Goal: Complete application form

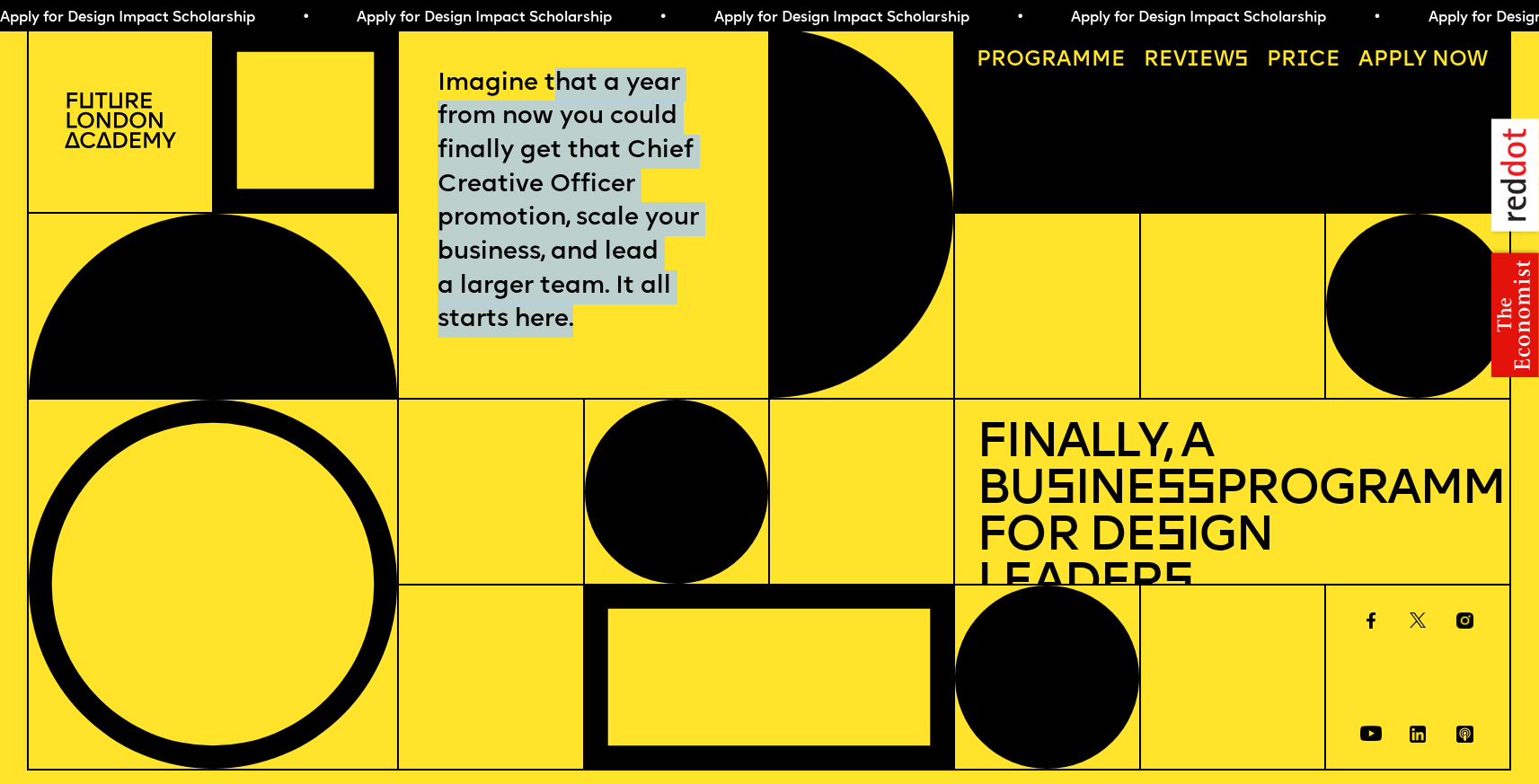
drag, startPoint x: 561, startPoint y: 86, endPoint x: 573, endPoint y: 316, distance: 230.3
click at [573, 316] on p "Imagine that a year from now you could finally get that Chief Creative Officer …" at bounding box center [583, 203] width 293 height 272
click at [574, 315] on p "Imagine that a year from now you could finally get that Chief Creative Officer …" at bounding box center [583, 203] width 293 height 272
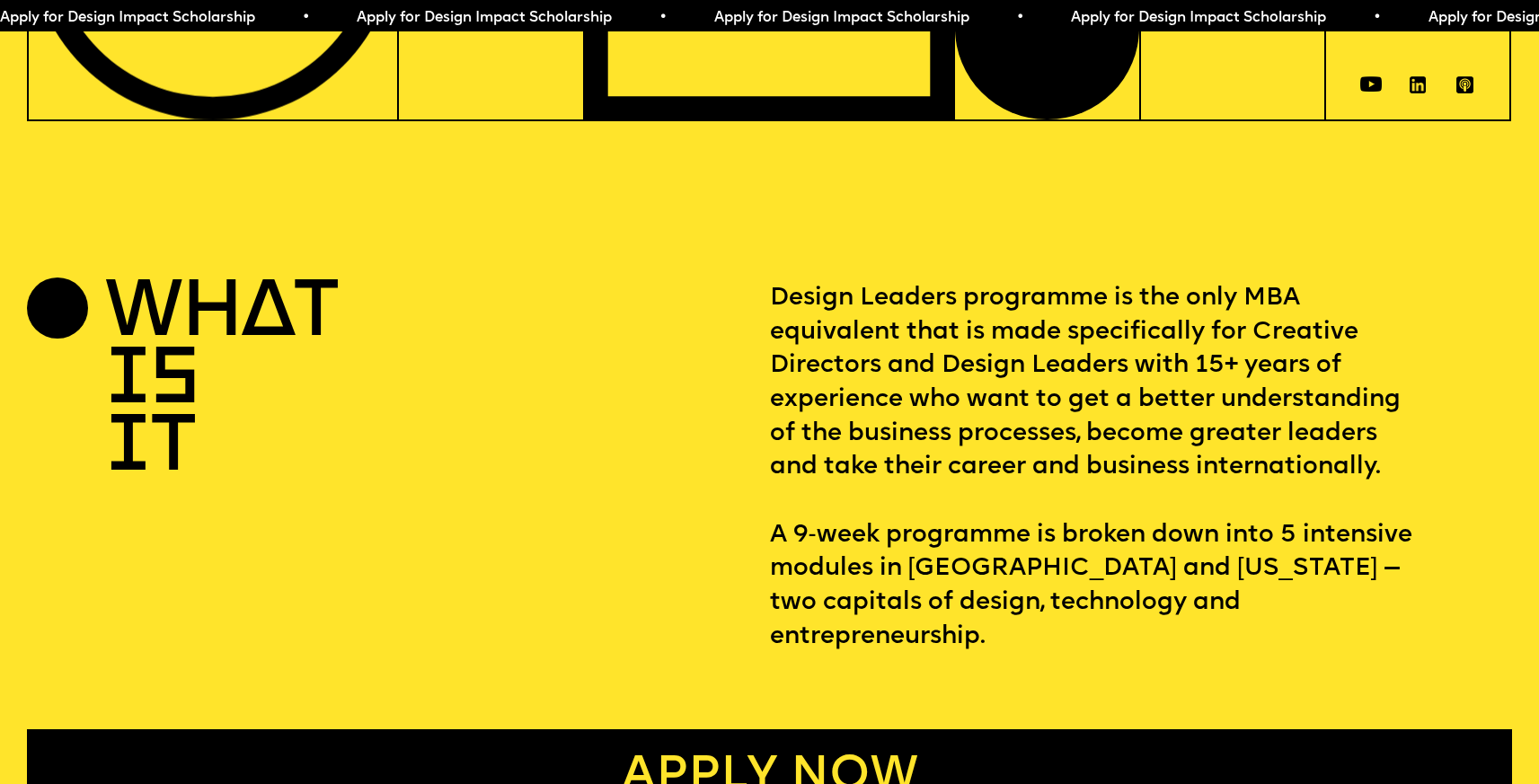
scroll to position [666, 0]
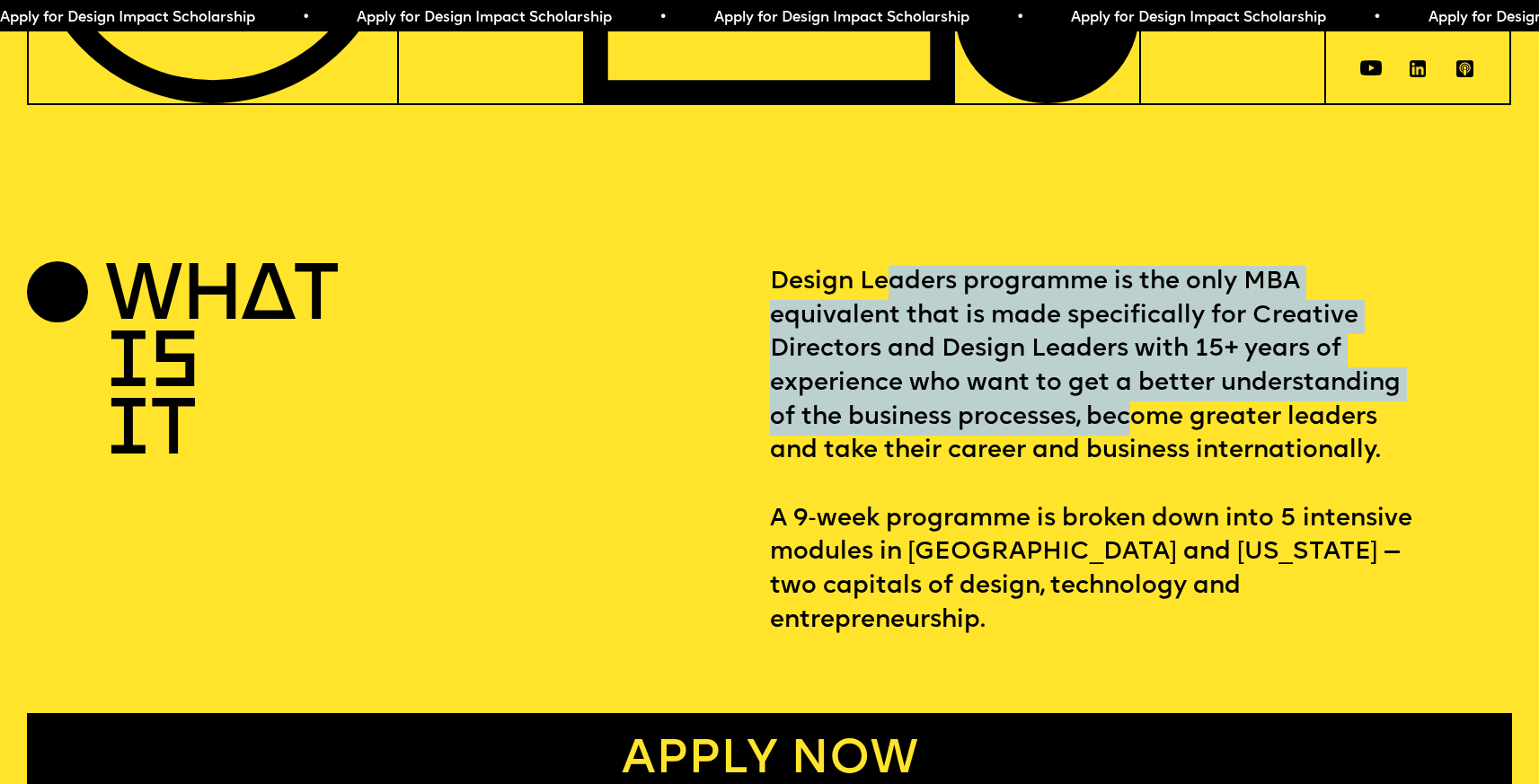
drag, startPoint x: 887, startPoint y: 277, endPoint x: 1143, endPoint y: 421, distance: 293.7
click at [1143, 421] on p "Design Leaders programme is the only MBA equivalent that is made specifically f…" at bounding box center [1141, 452] width 743 height 373
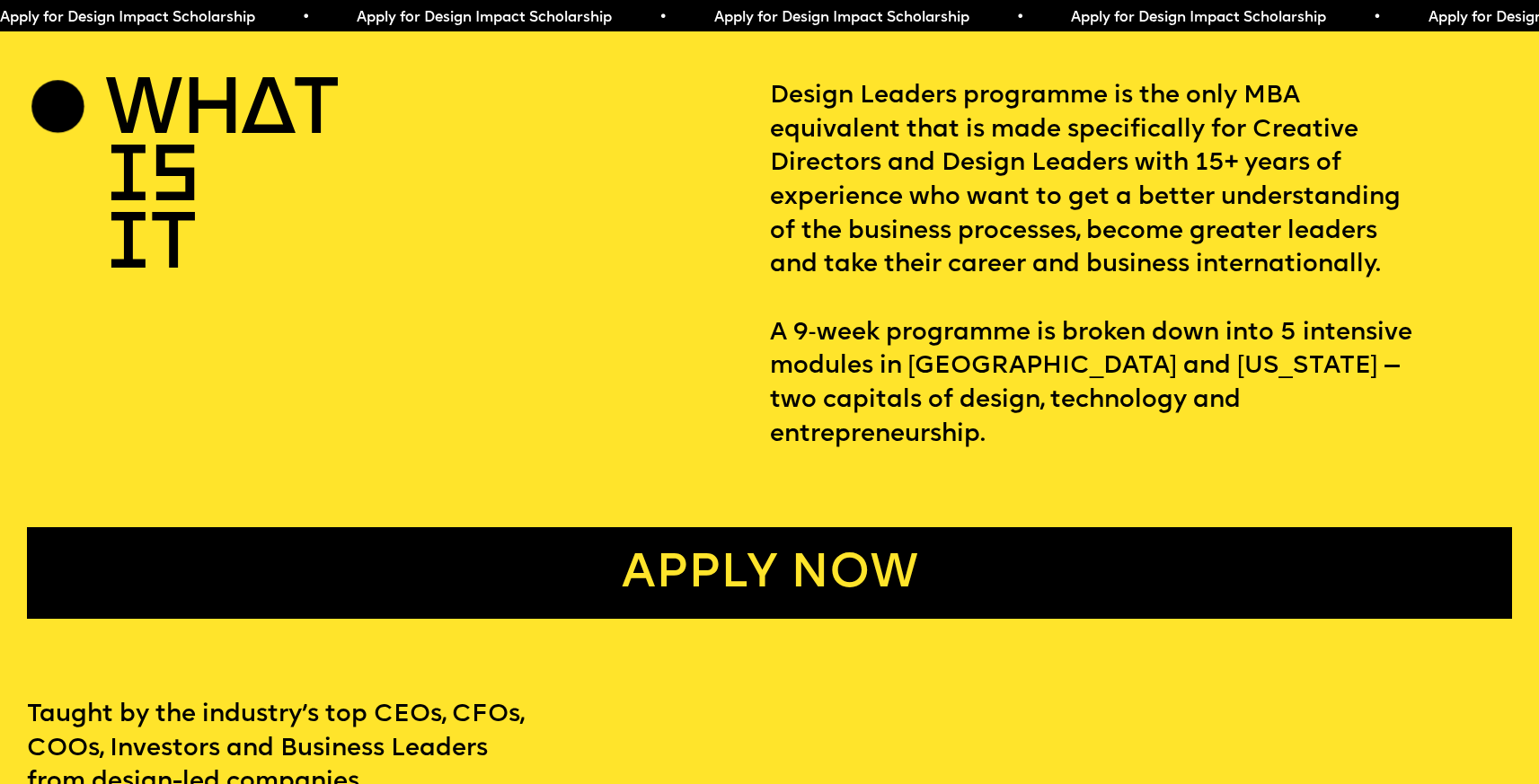
scroll to position [867, 0]
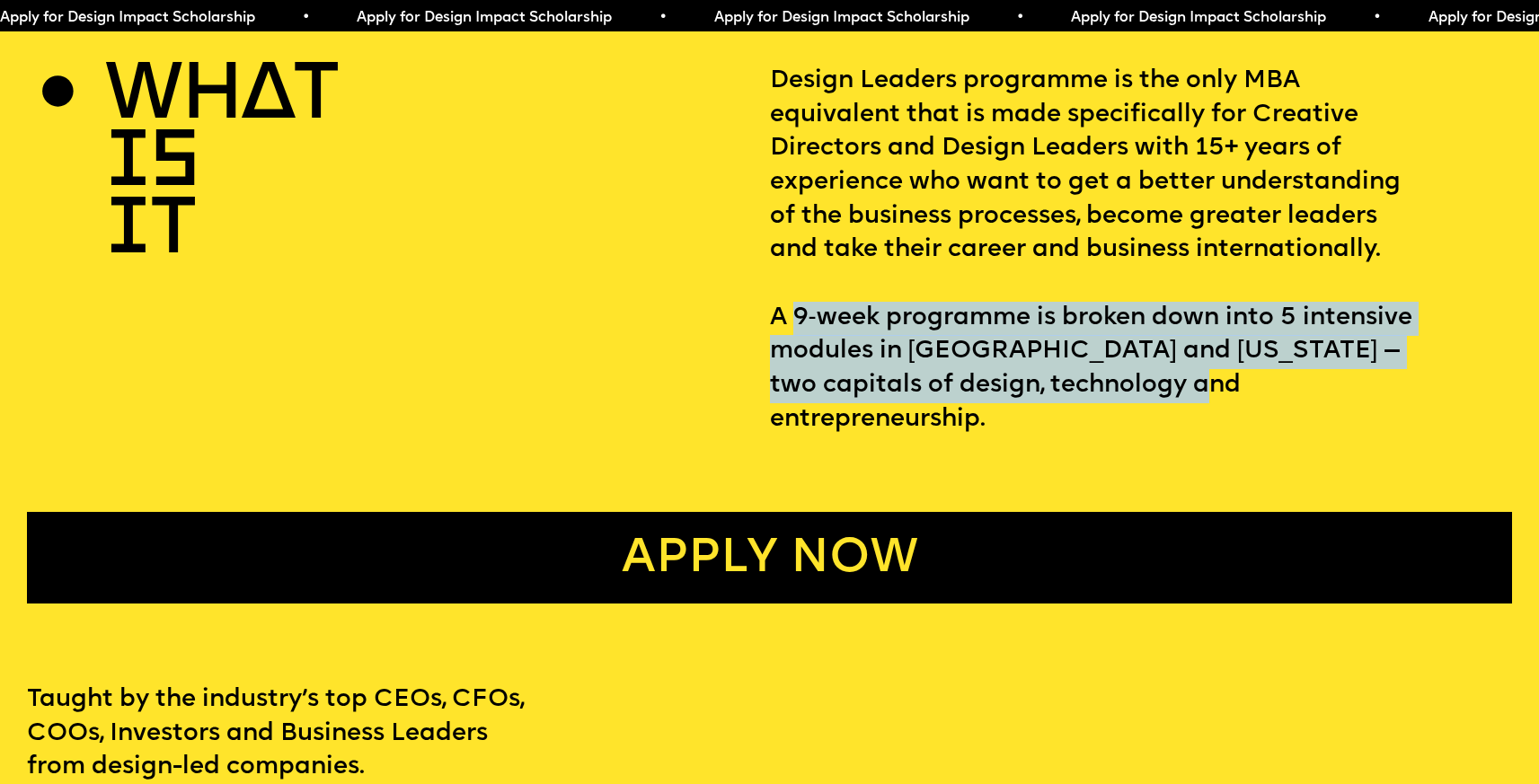
drag, startPoint x: 799, startPoint y: 320, endPoint x: 1299, endPoint y: 404, distance: 507.0
click at [1299, 404] on p "Design Leaders programme is the only MBA equivalent that is made specifically f…" at bounding box center [1141, 251] width 743 height 373
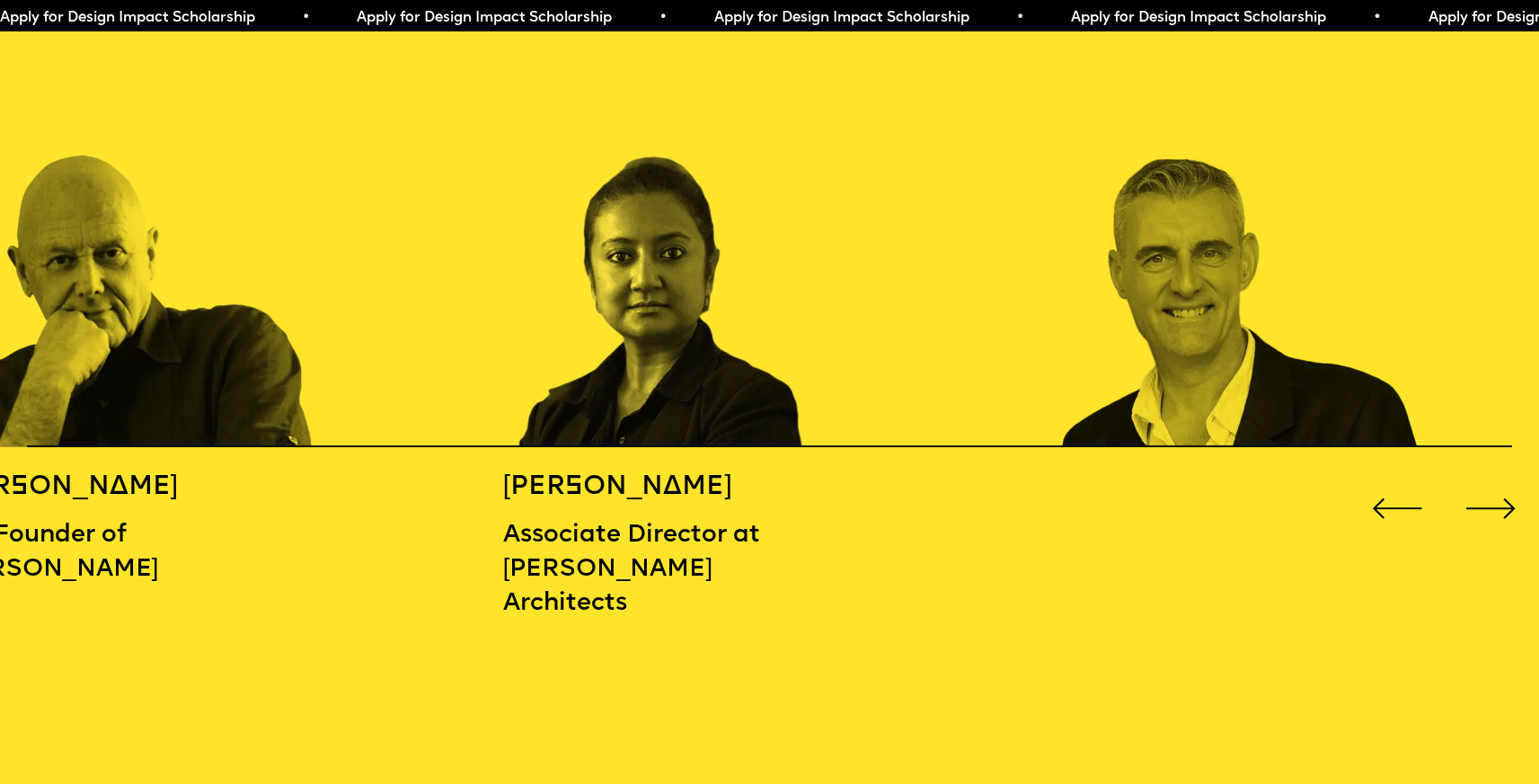
scroll to position [2408, 0]
click at [1479, 481] on div "Next slide" at bounding box center [1491, 507] width 62 height 62
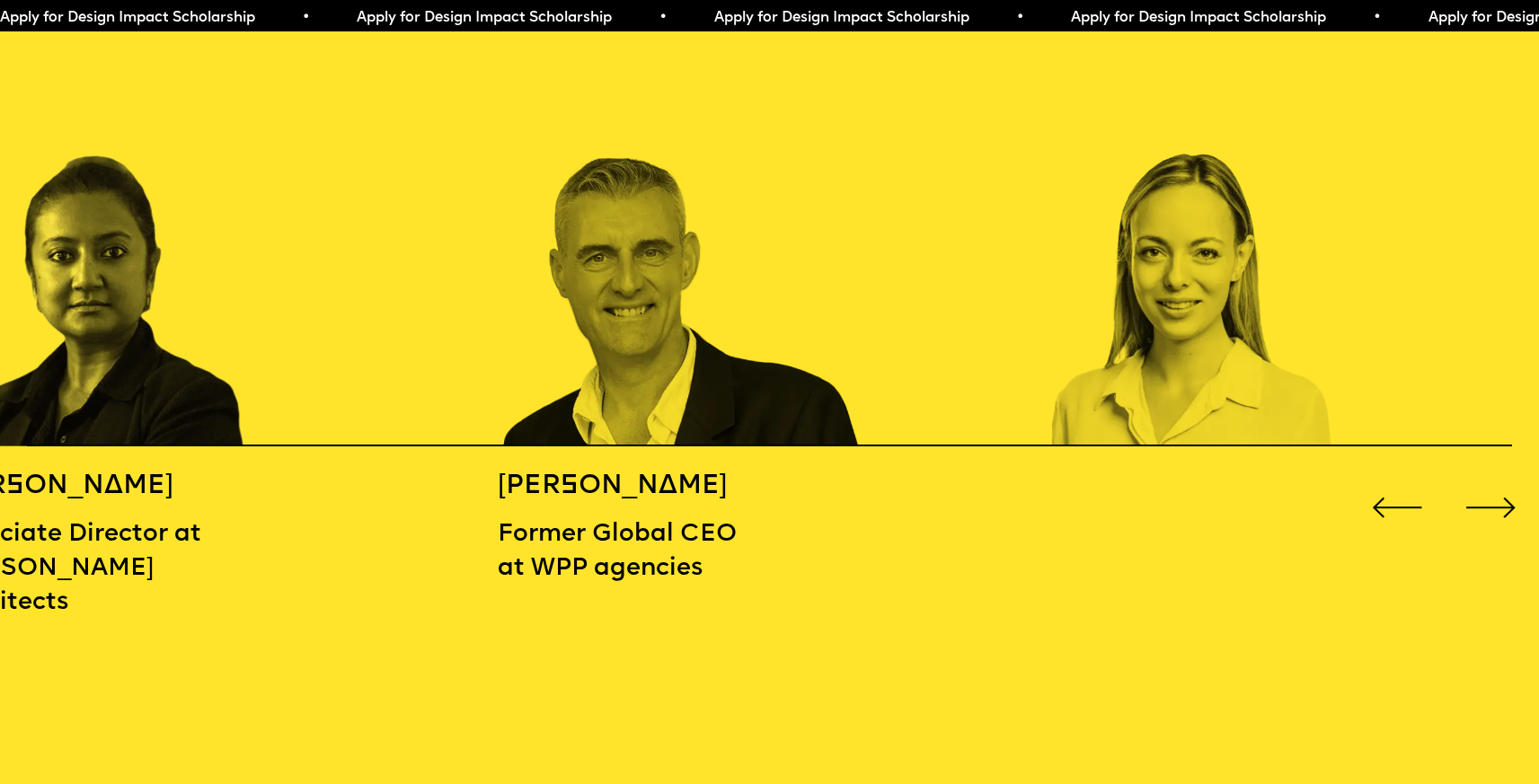
click at [1479, 481] on div "Next slide" at bounding box center [1491, 507] width 62 height 62
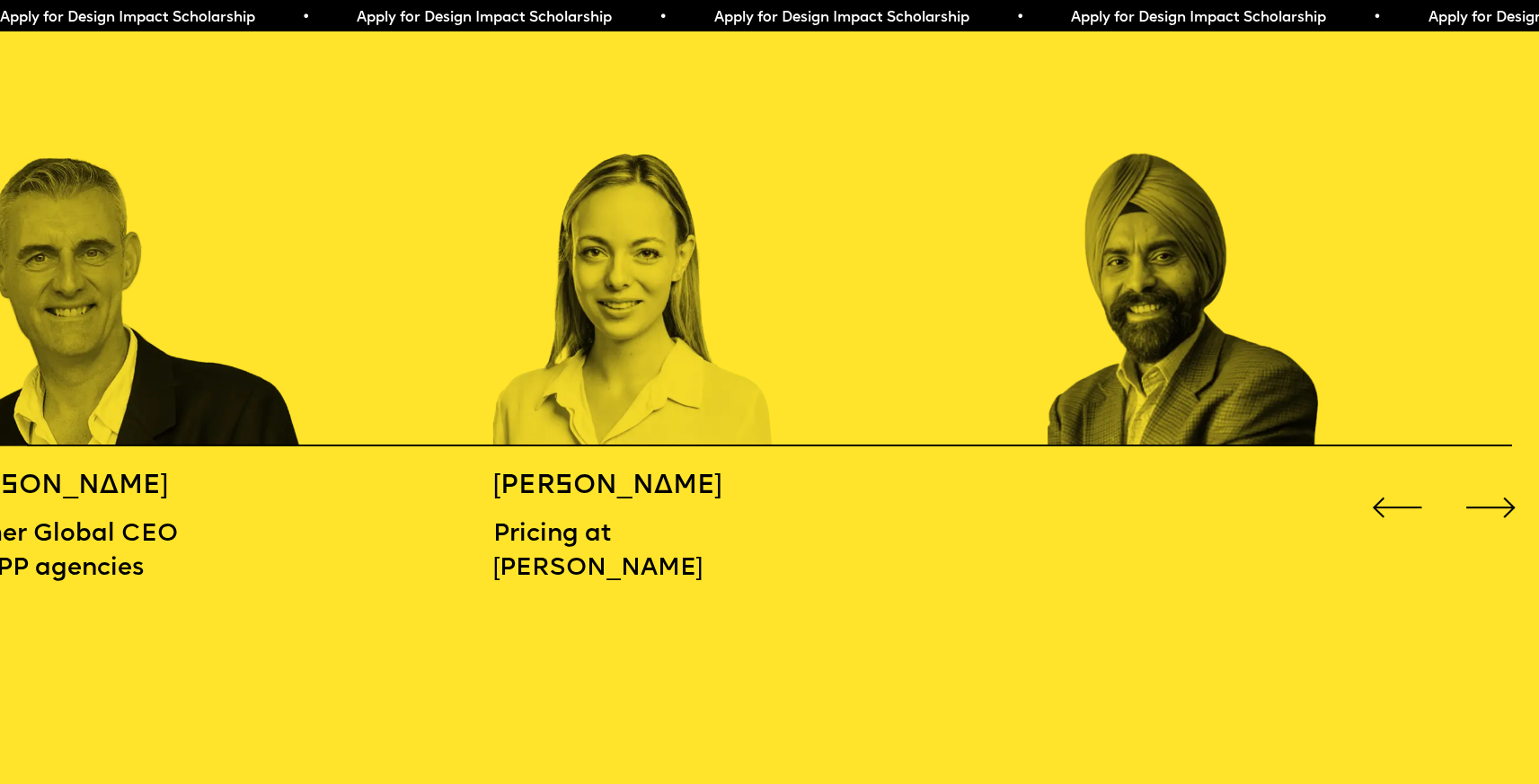
click at [1479, 481] on div "Next slide" at bounding box center [1491, 507] width 62 height 62
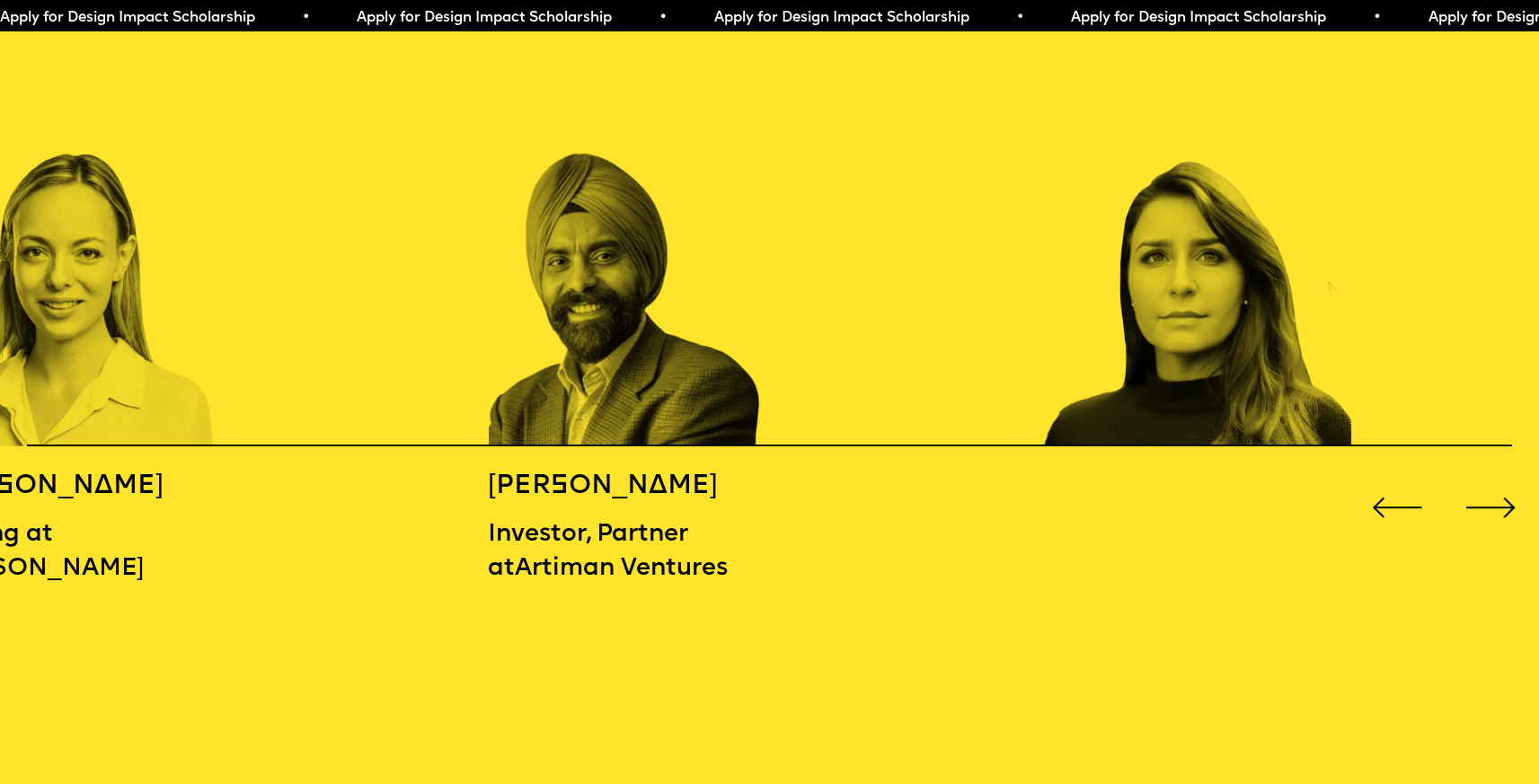
click at [1479, 481] on div "Next slide" at bounding box center [1491, 507] width 62 height 62
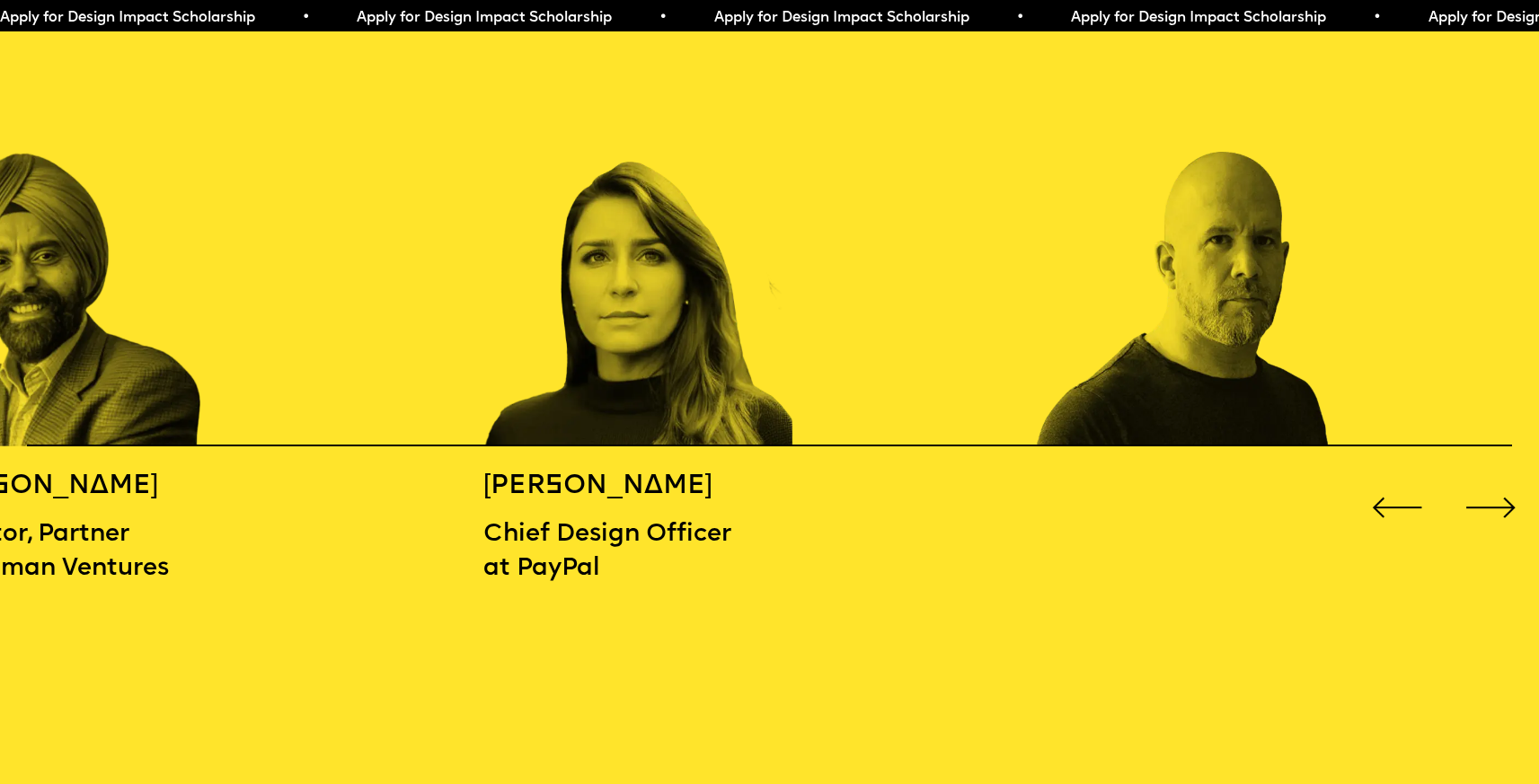
click at [1479, 481] on div "Next slide" at bounding box center [1491, 507] width 62 height 62
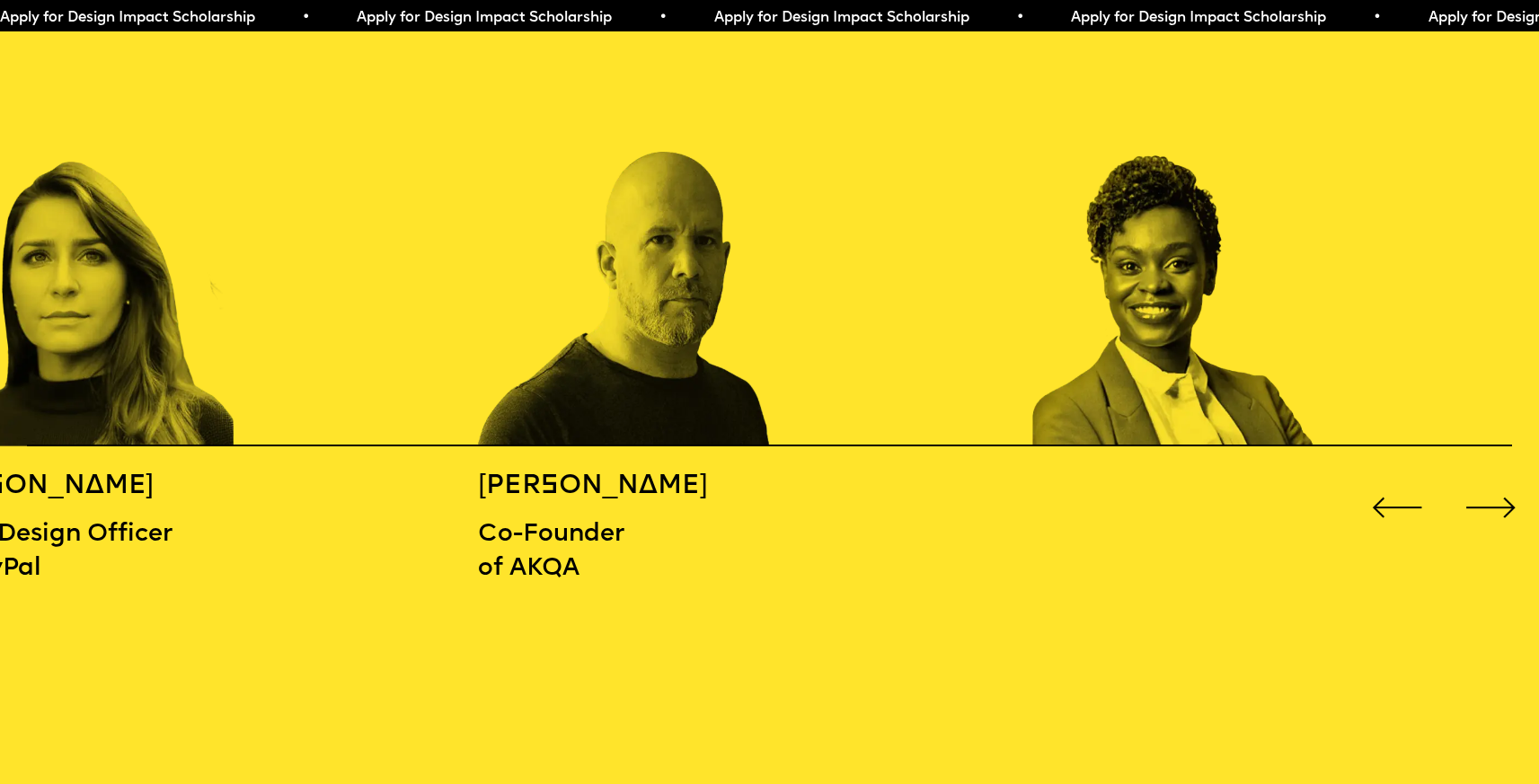
click at [1479, 481] on div "Next slide" at bounding box center [1491, 507] width 62 height 62
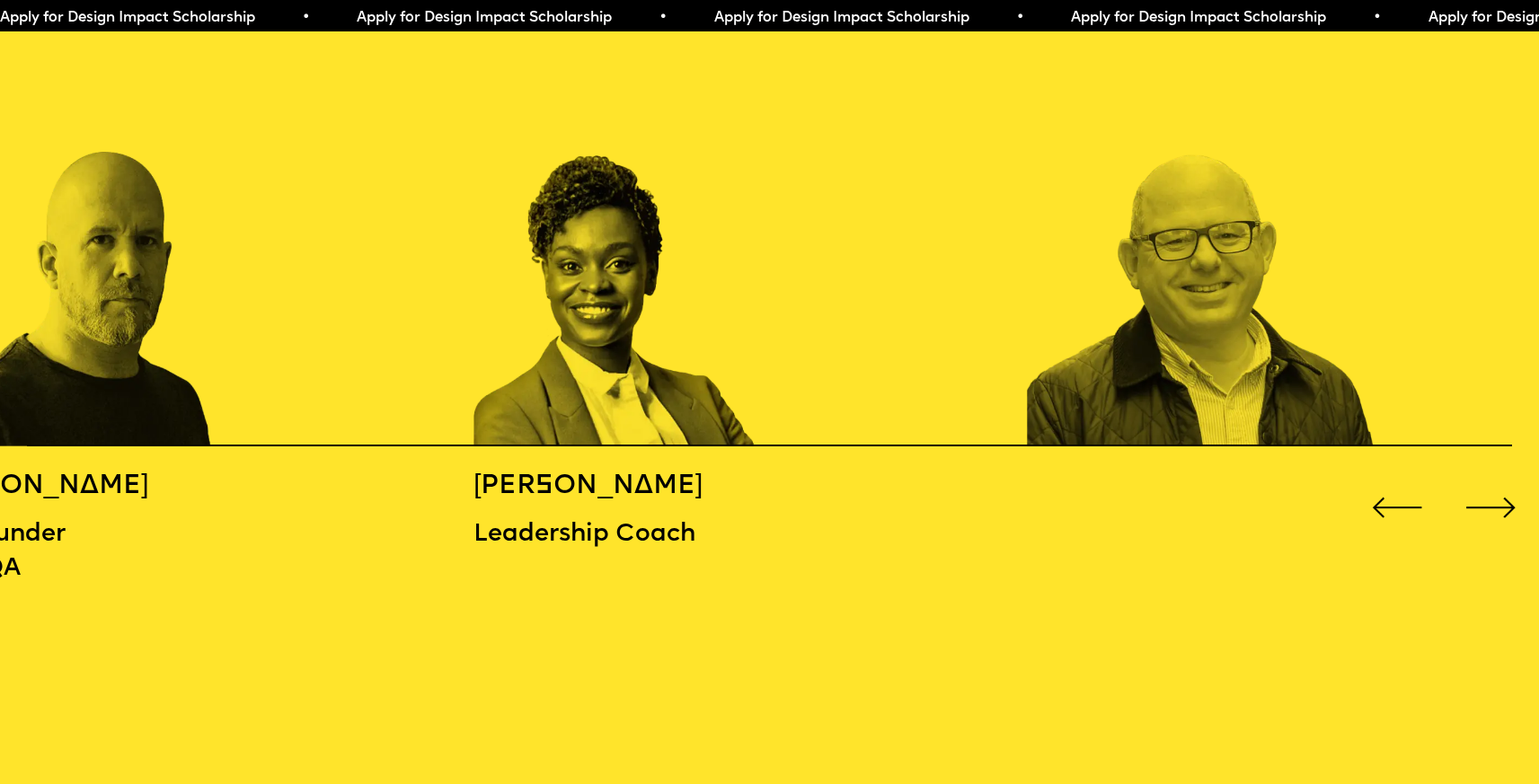
click at [1479, 481] on div "Next slide" at bounding box center [1491, 507] width 62 height 62
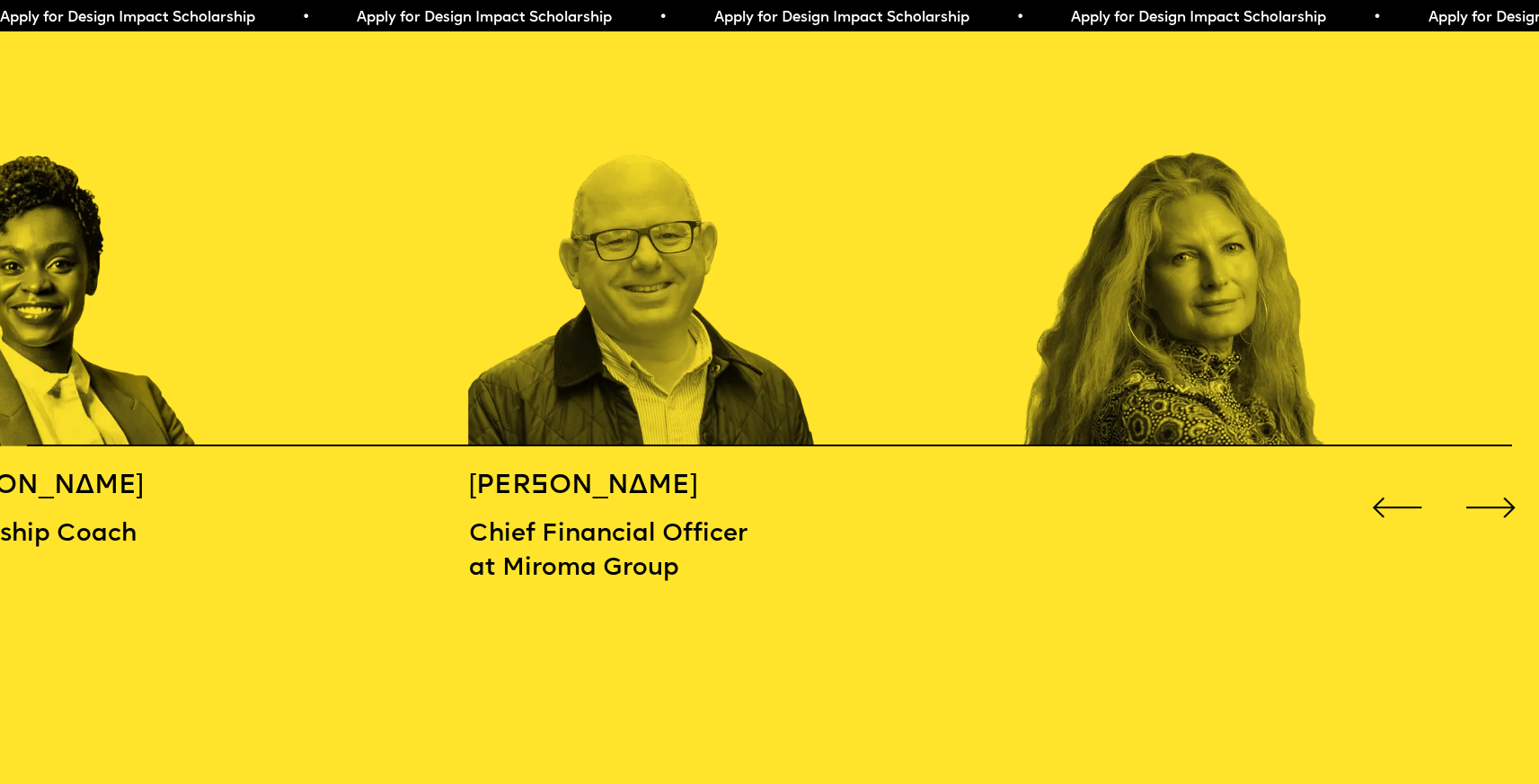
click at [1479, 481] on div "Next slide" at bounding box center [1491, 507] width 62 height 62
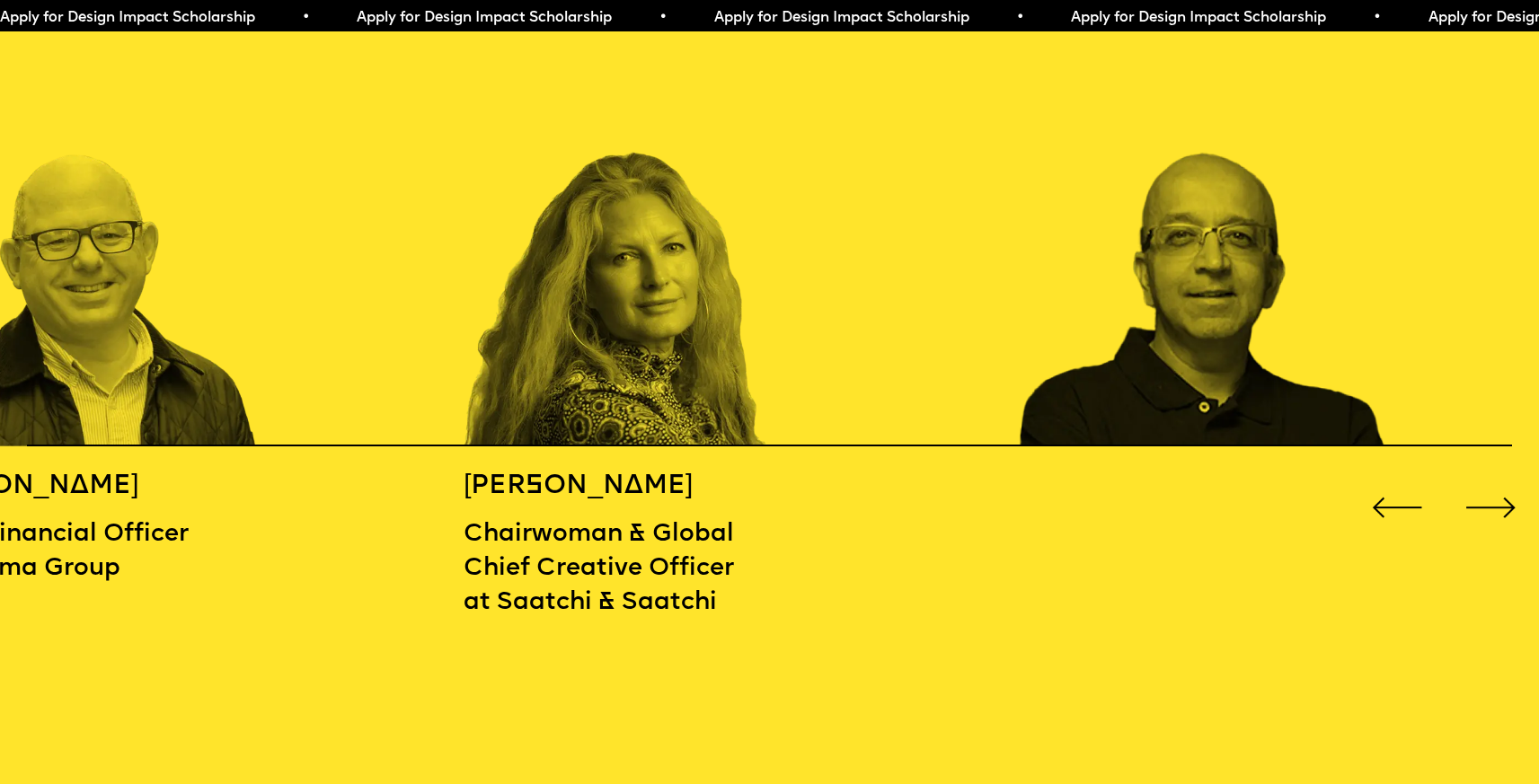
click at [1479, 481] on div "Next slide" at bounding box center [1491, 507] width 62 height 62
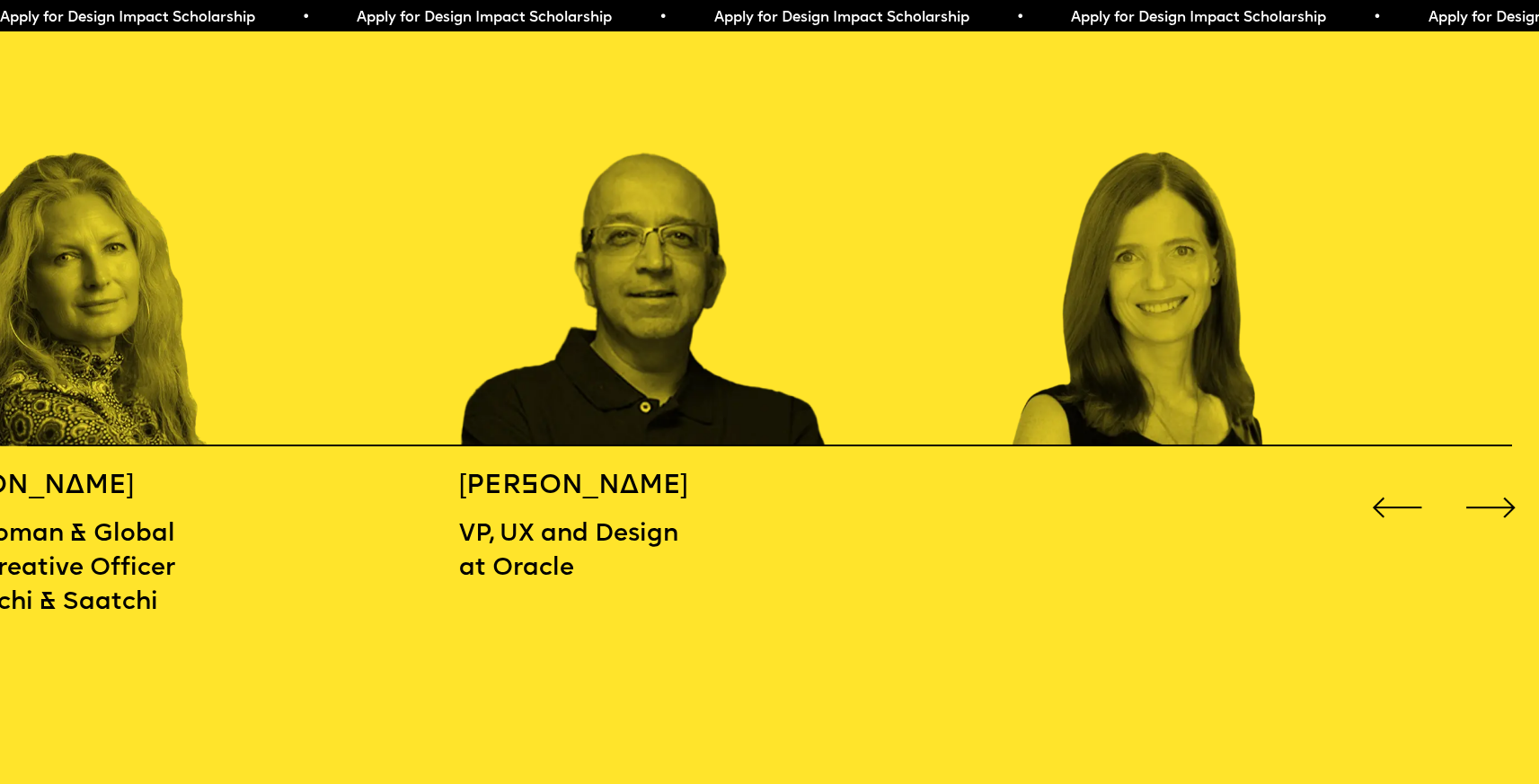
click at [1479, 481] on div "Next slide" at bounding box center [1491, 507] width 62 height 62
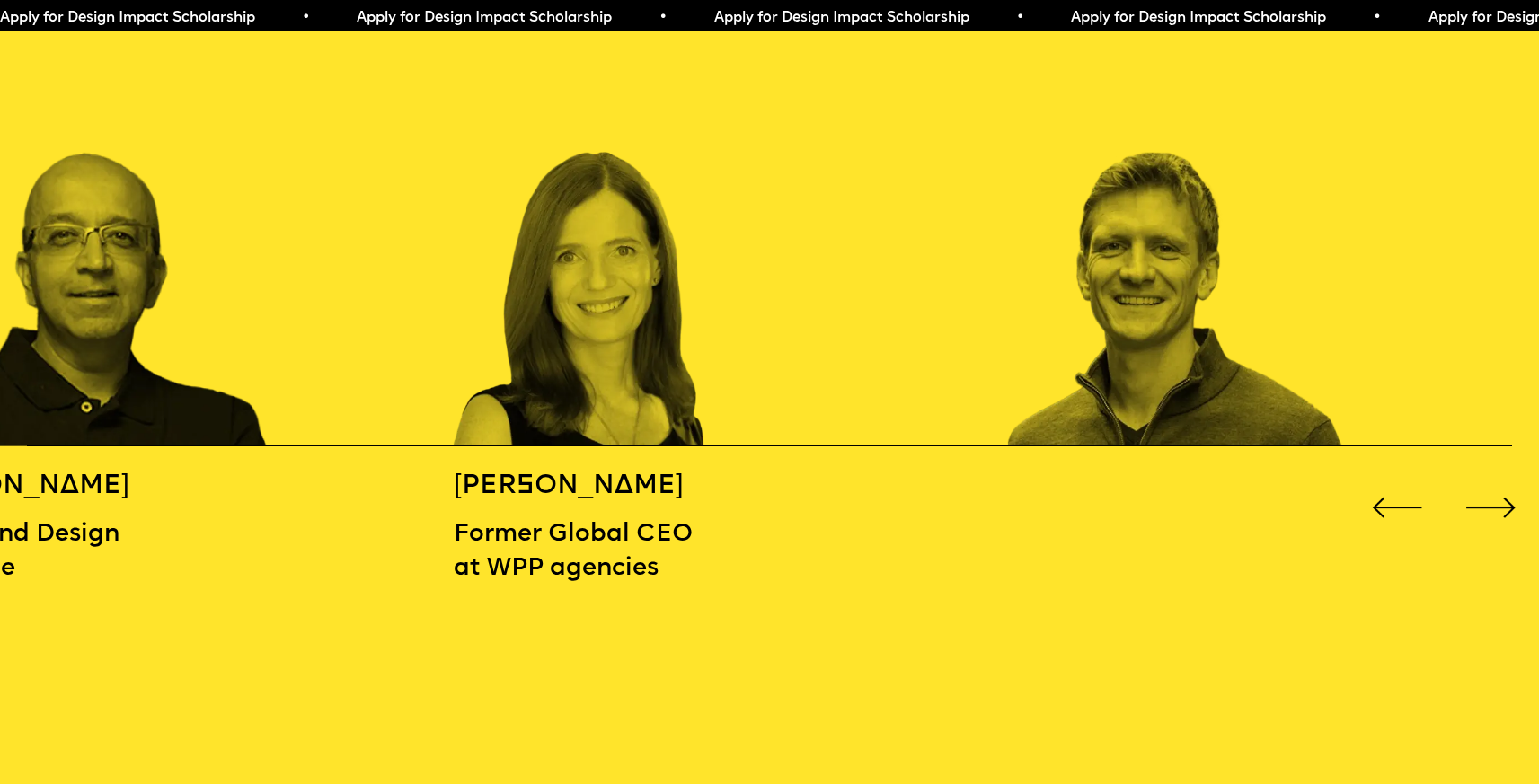
click at [1479, 481] on div "Next slide" at bounding box center [1491, 507] width 62 height 62
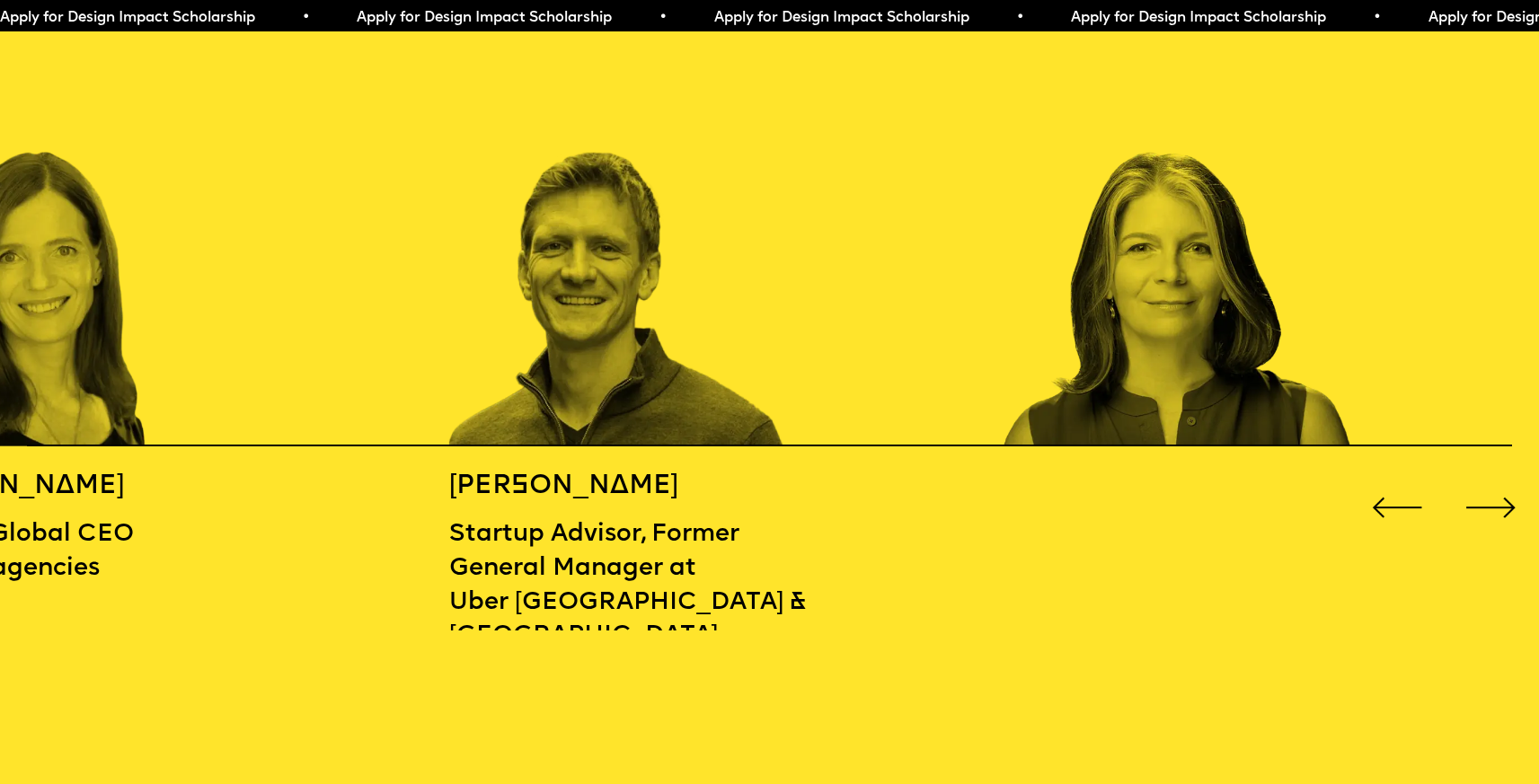
click at [1479, 481] on div "Next slide" at bounding box center [1491, 507] width 62 height 62
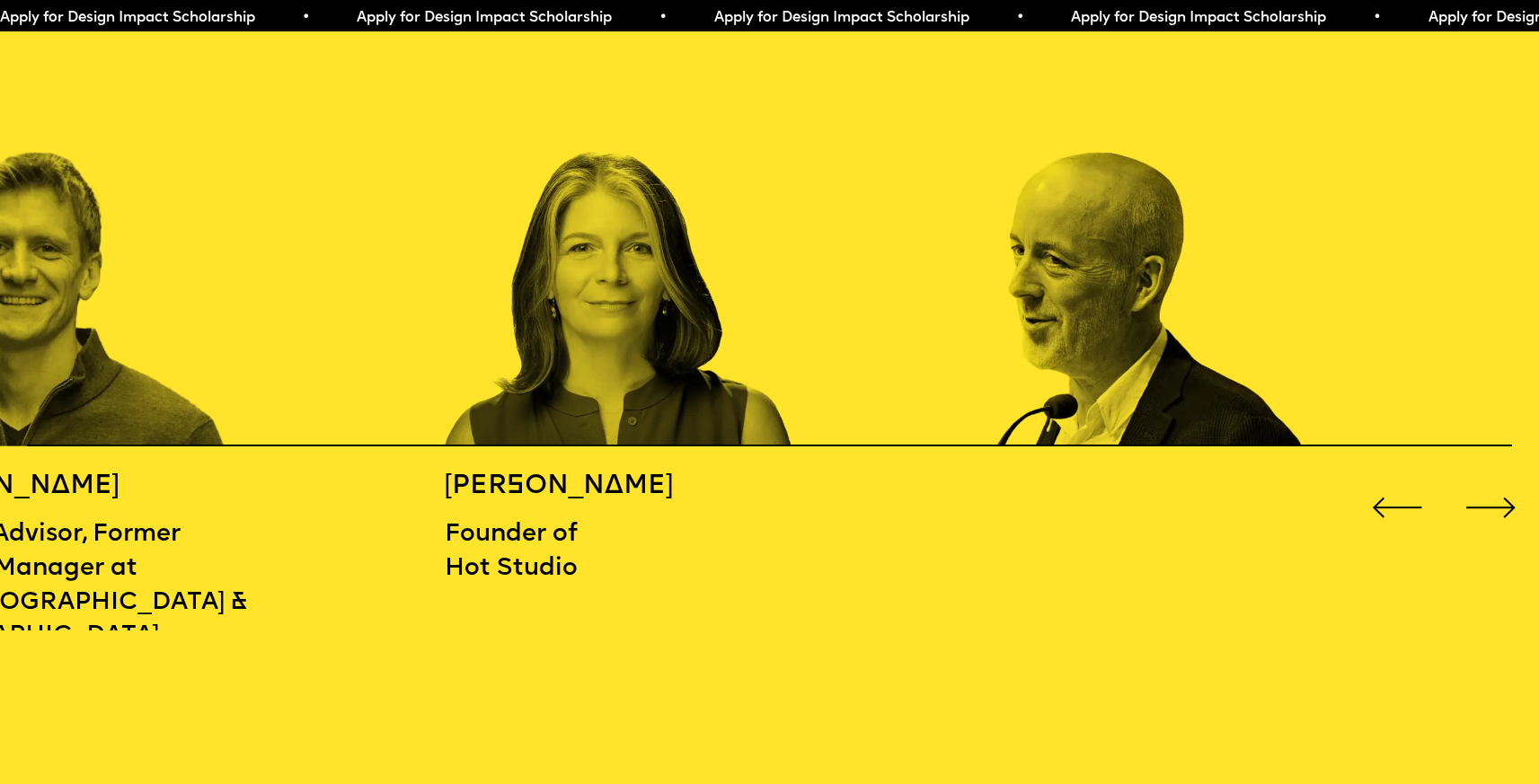
click at [1479, 481] on div "Next slide" at bounding box center [1491, 507] width 62 height 62
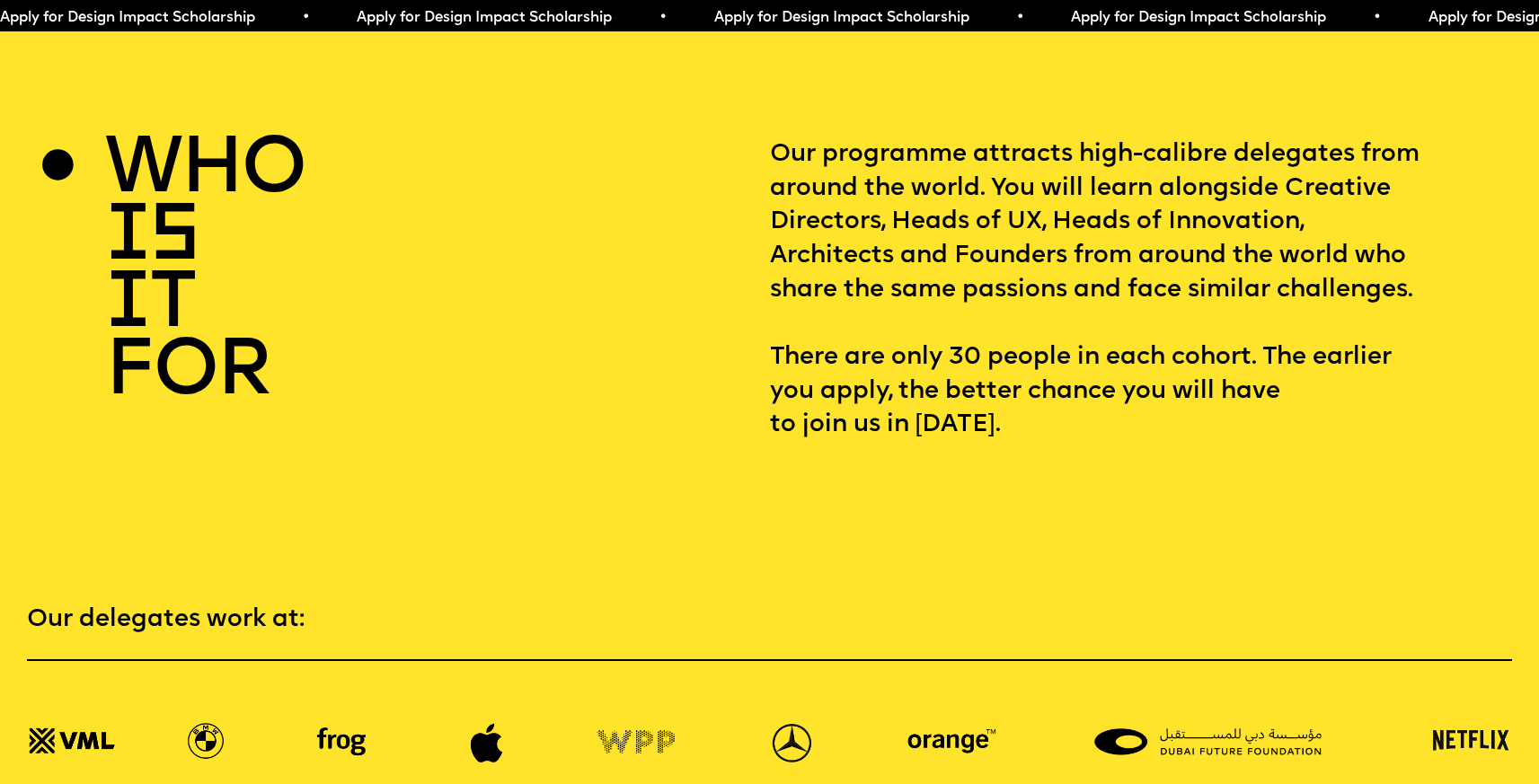
scroll to position [3032, 0]
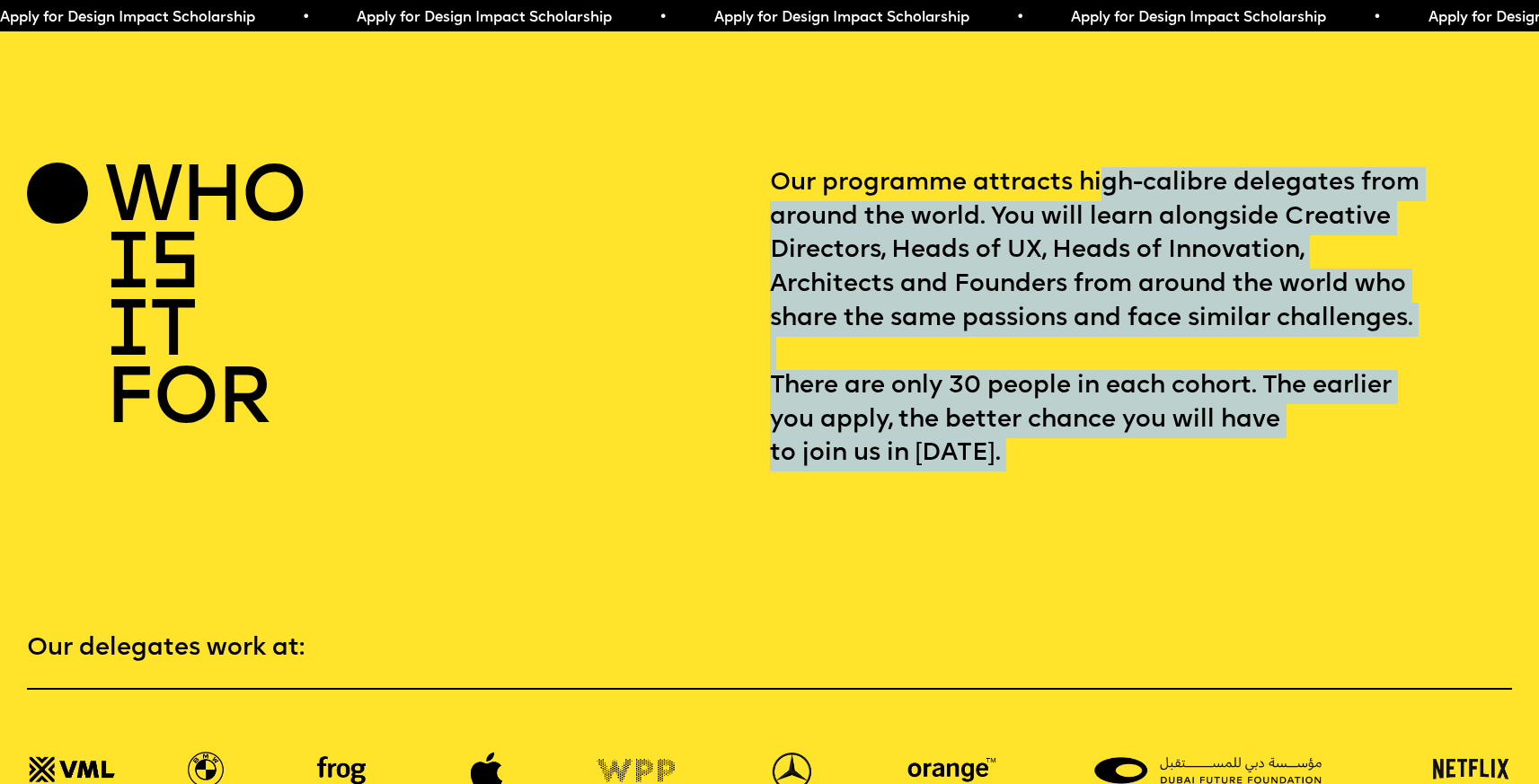
drag, startPoint x: 1104, startPoint y: 178, endPoint x: 1108, endPoint y: 527, distance: 349.0
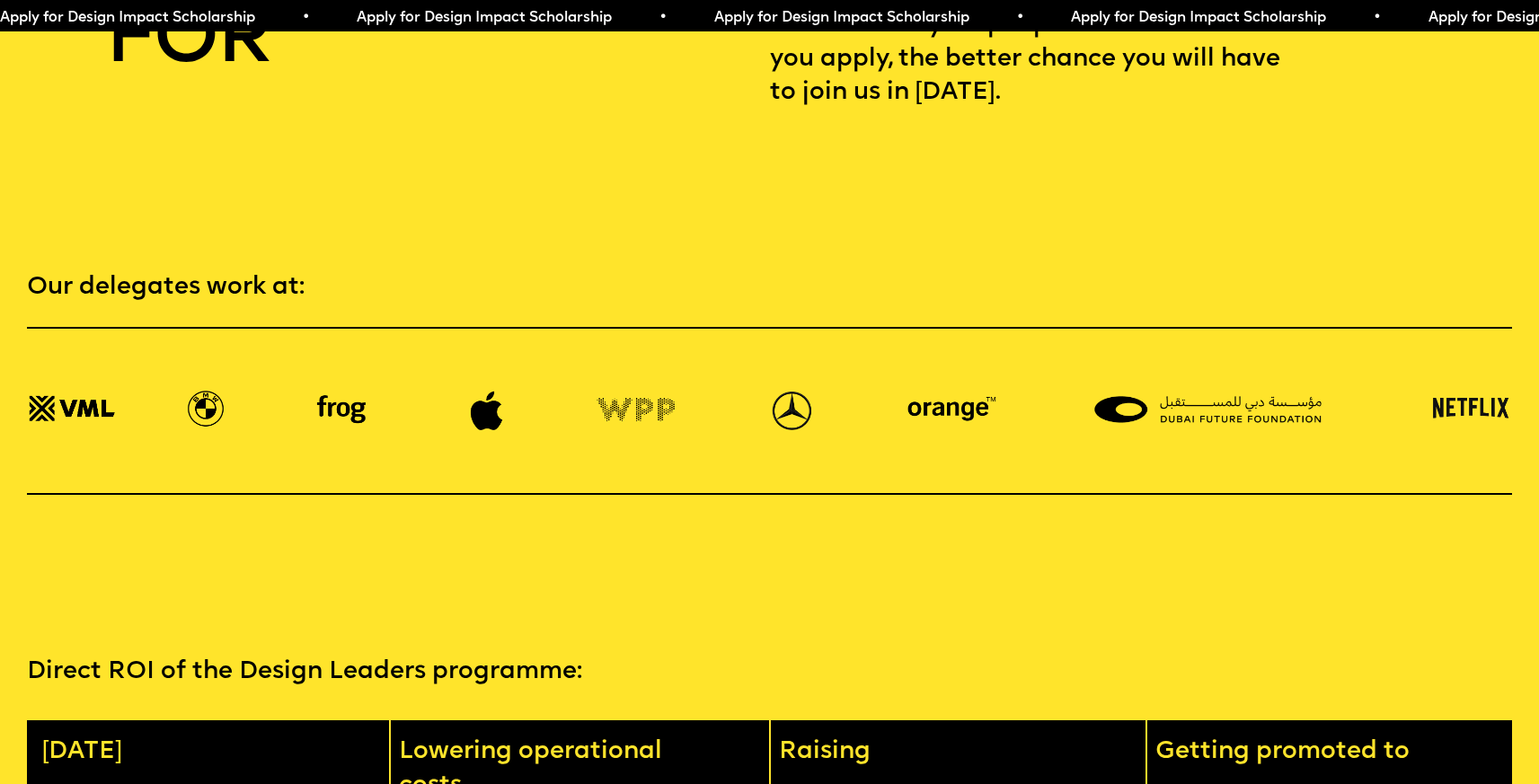
scroll to position [3391, 0]
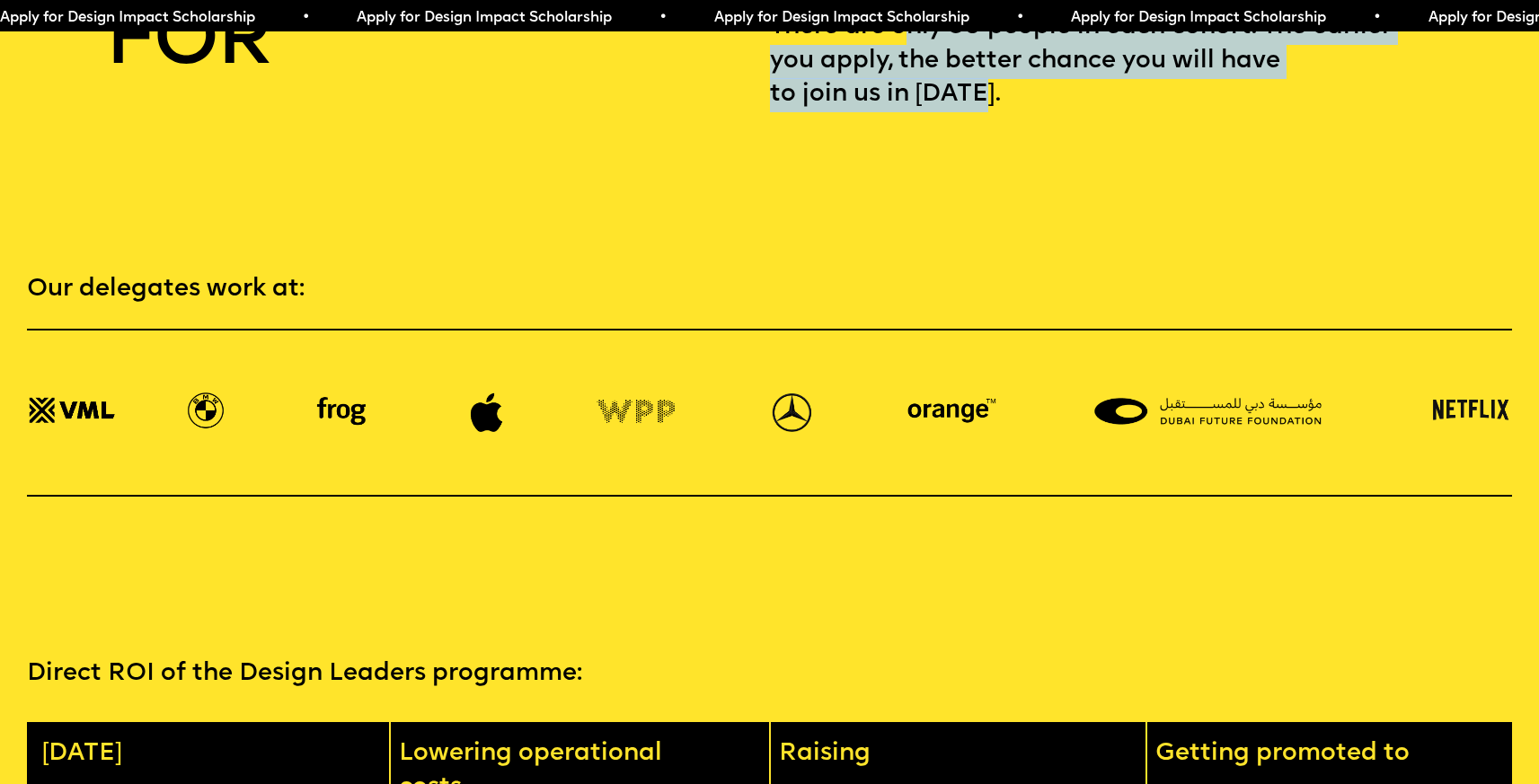
drag, startPoint x: 914, startPoint y: 47, endPoint x: 1037, endPoint y: 130, distance: 148.4
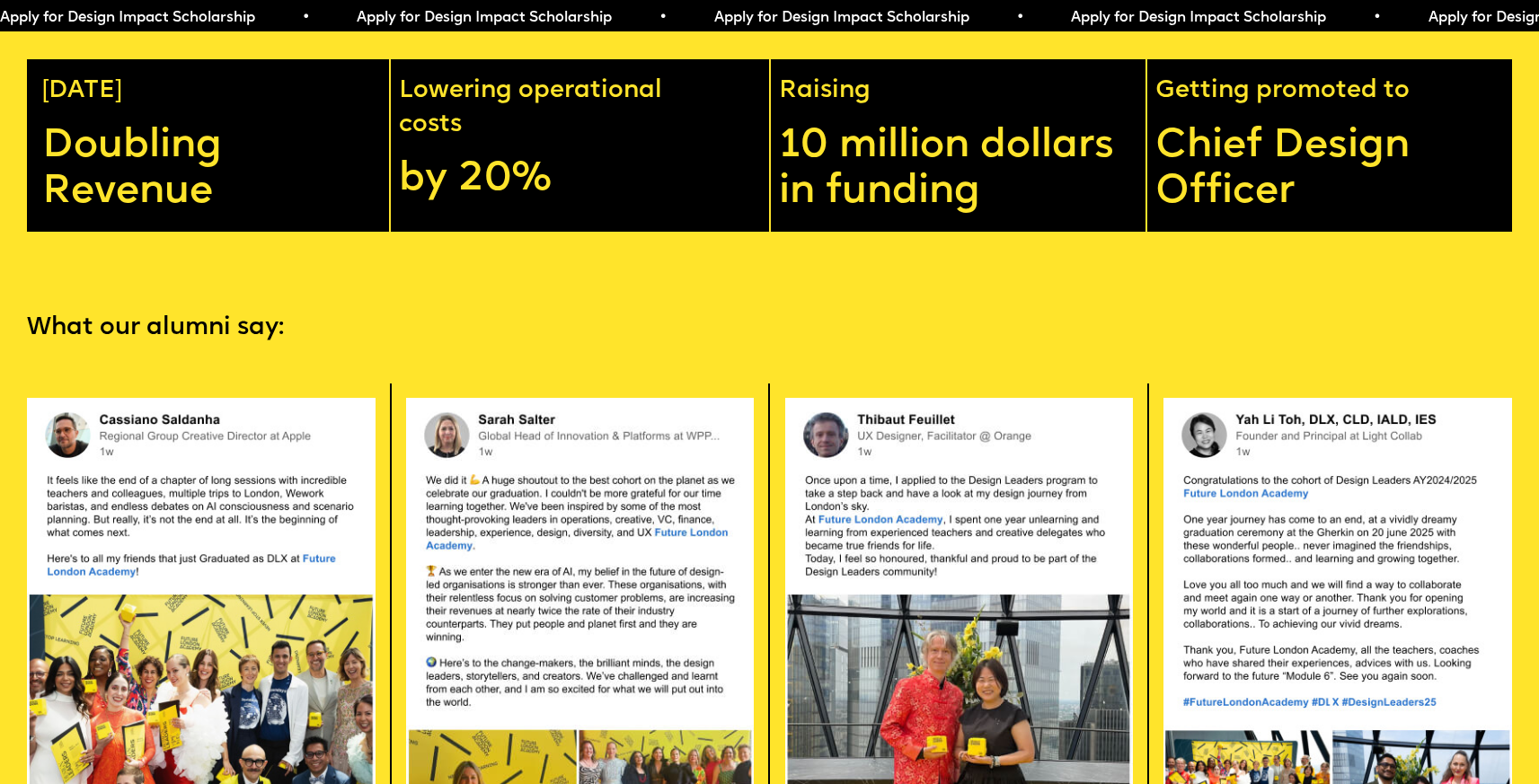
scroll to position [4055, 0]
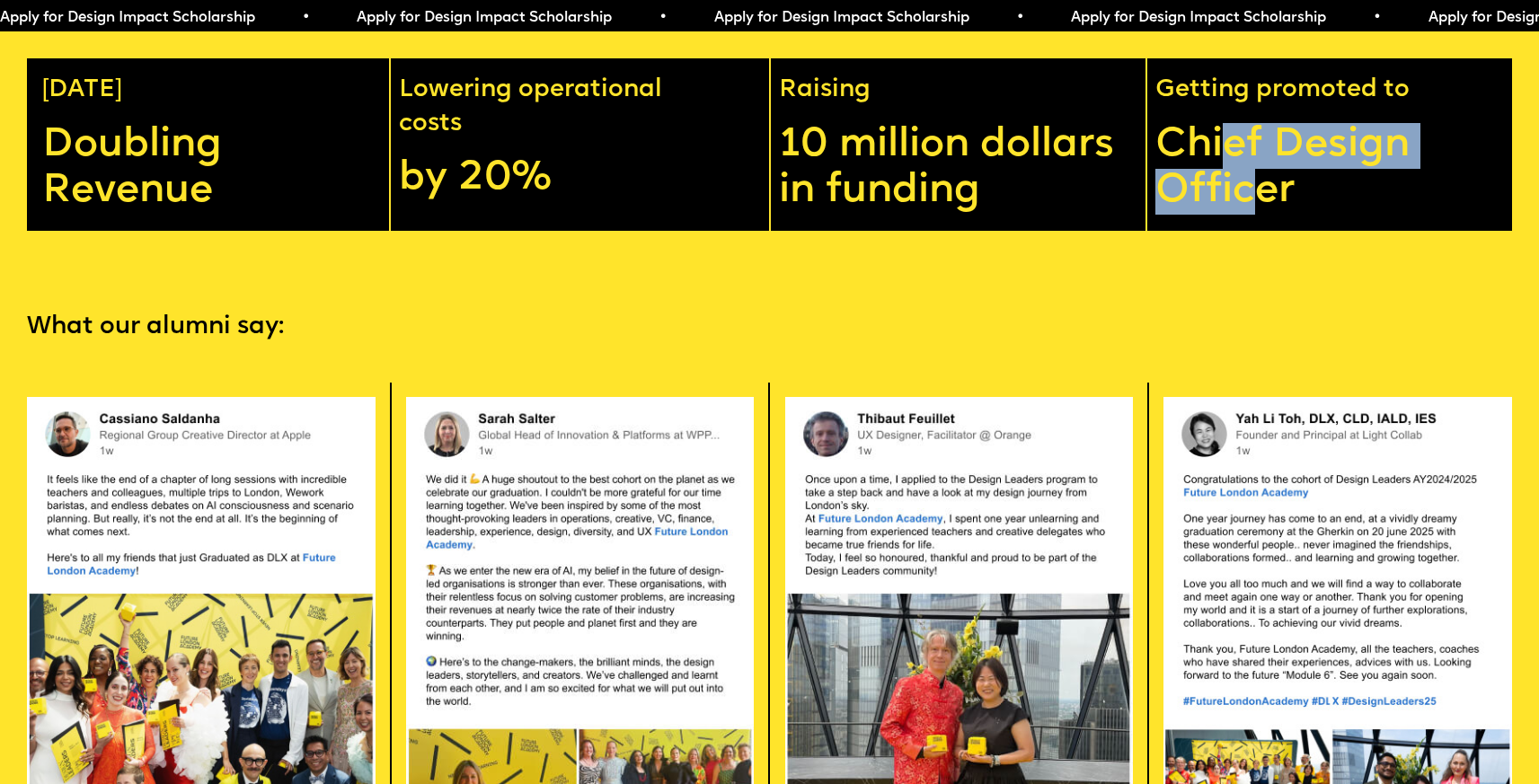
drag, startPoint x: 1242, startPoint y: 170, endPoint x: 1270, endPoint y: 243, distance: 78.2
click at [1270, 216] on p "Chief Design Officer" at bounding box center [1338, 168] width 366 height 92
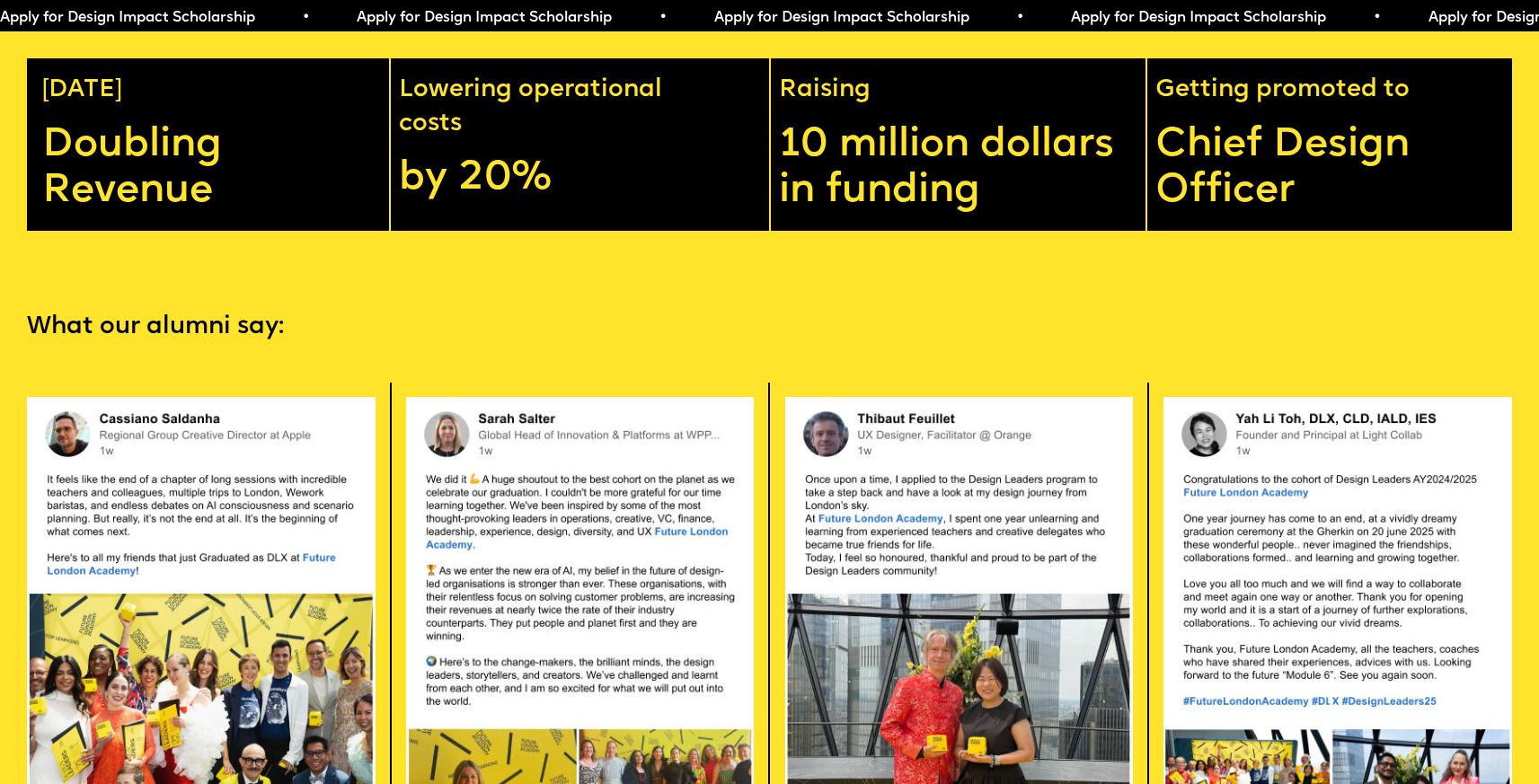
click at [764, 340] on section "What our alumni say: Apply now" at bounding box center [770, 697] width 1539 height 933
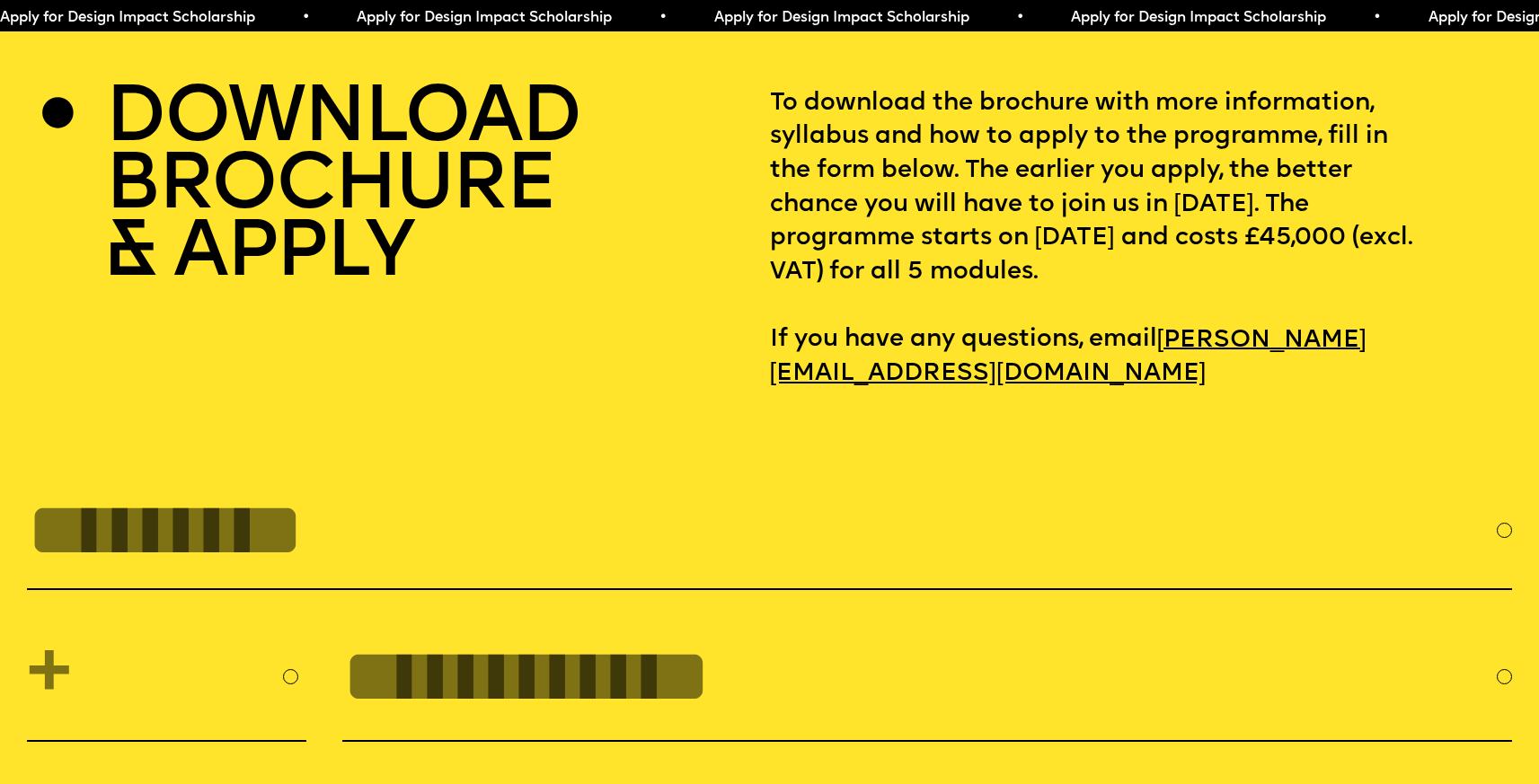
scroll to position [6706, 0]
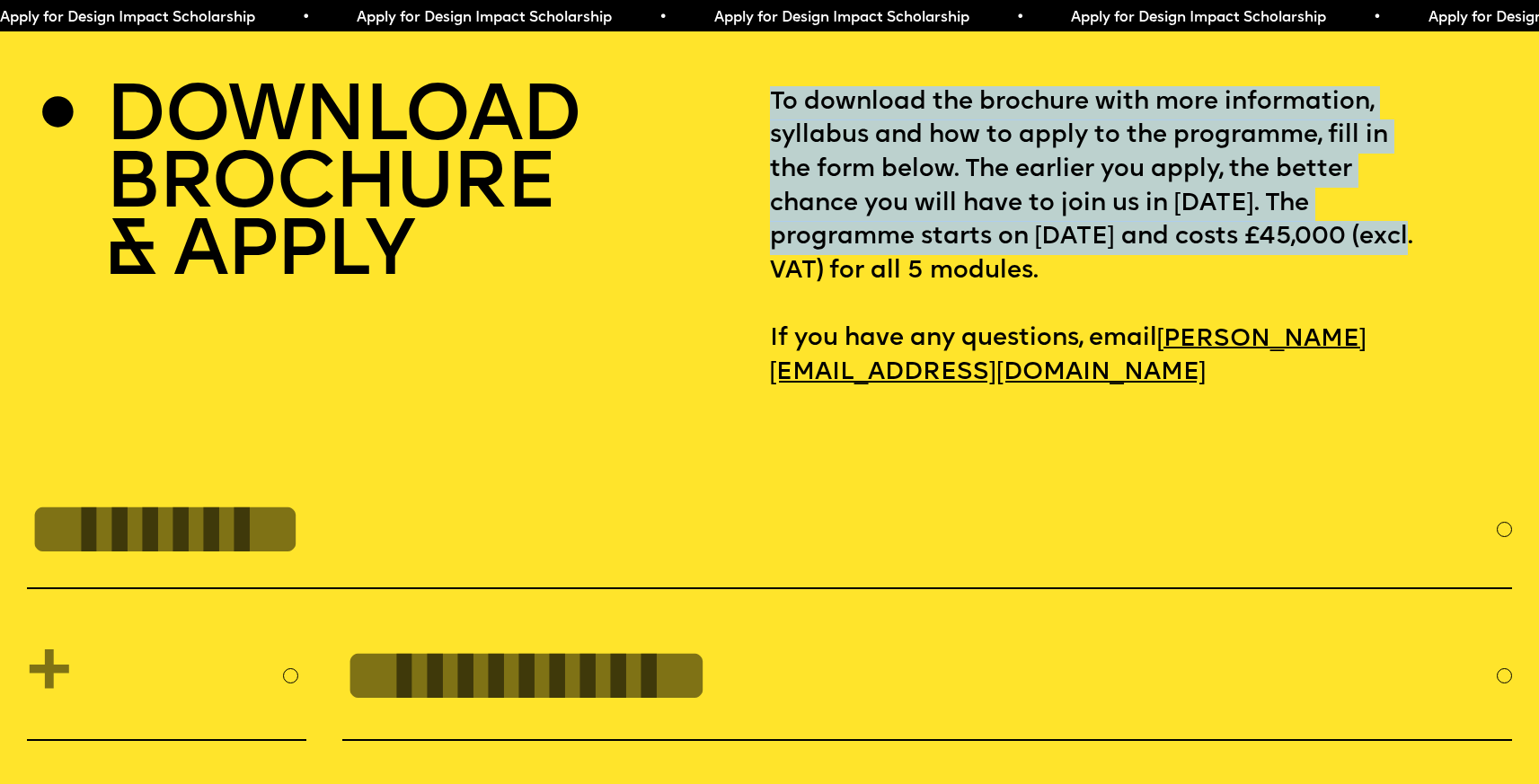
drag, startPoint x: 889, startPoint y: 339, endPoint x: 762, endPoint y: 324, distance: 127.9
click at [762, 324] on div "DOWNLOAD BROCHURE & APPLY To download the brochure with more information, sylla…" at bounding box center [770, 238] width 1486 height 304
click at [762, 324] on div "DOWNLOAD BROCHURE & APPLY" at bounding box center [398, 238] width 743 height 304
drag, startPoint x: 746, startPoint y: 322, endPoint x: 840, endPoint y: 331, distance: 94.4
click at [840, 331] on div "DOWNLOAD BROCHURE & APPLY To download the brochure with more information, sylla…" at bounding box center [770, 238] width 1486 height 304
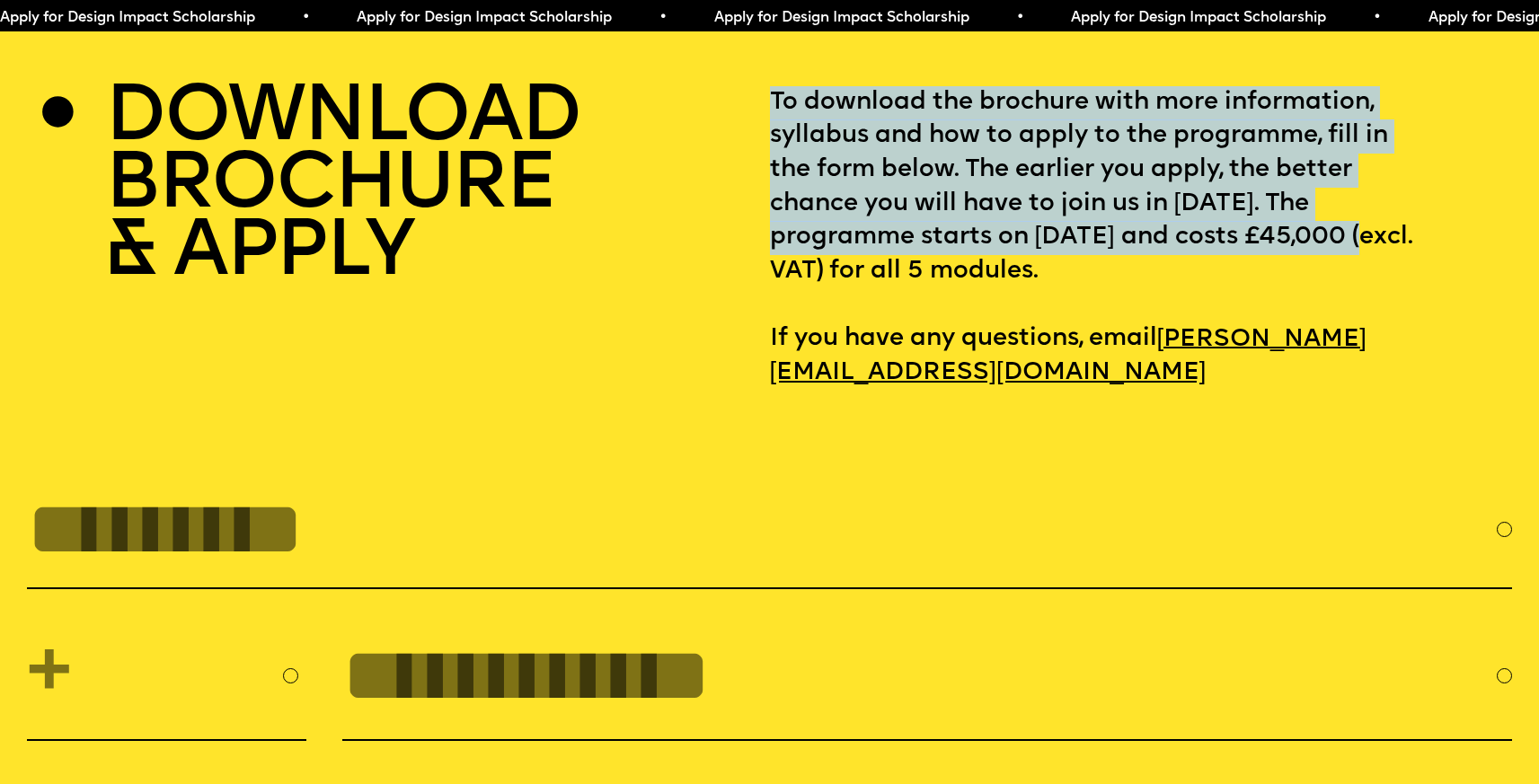
click at [840, 331] on p "To download the brochure with more information, syllabus and how to apply to th…" at bounding box center [1141, 238] width 743 height 304
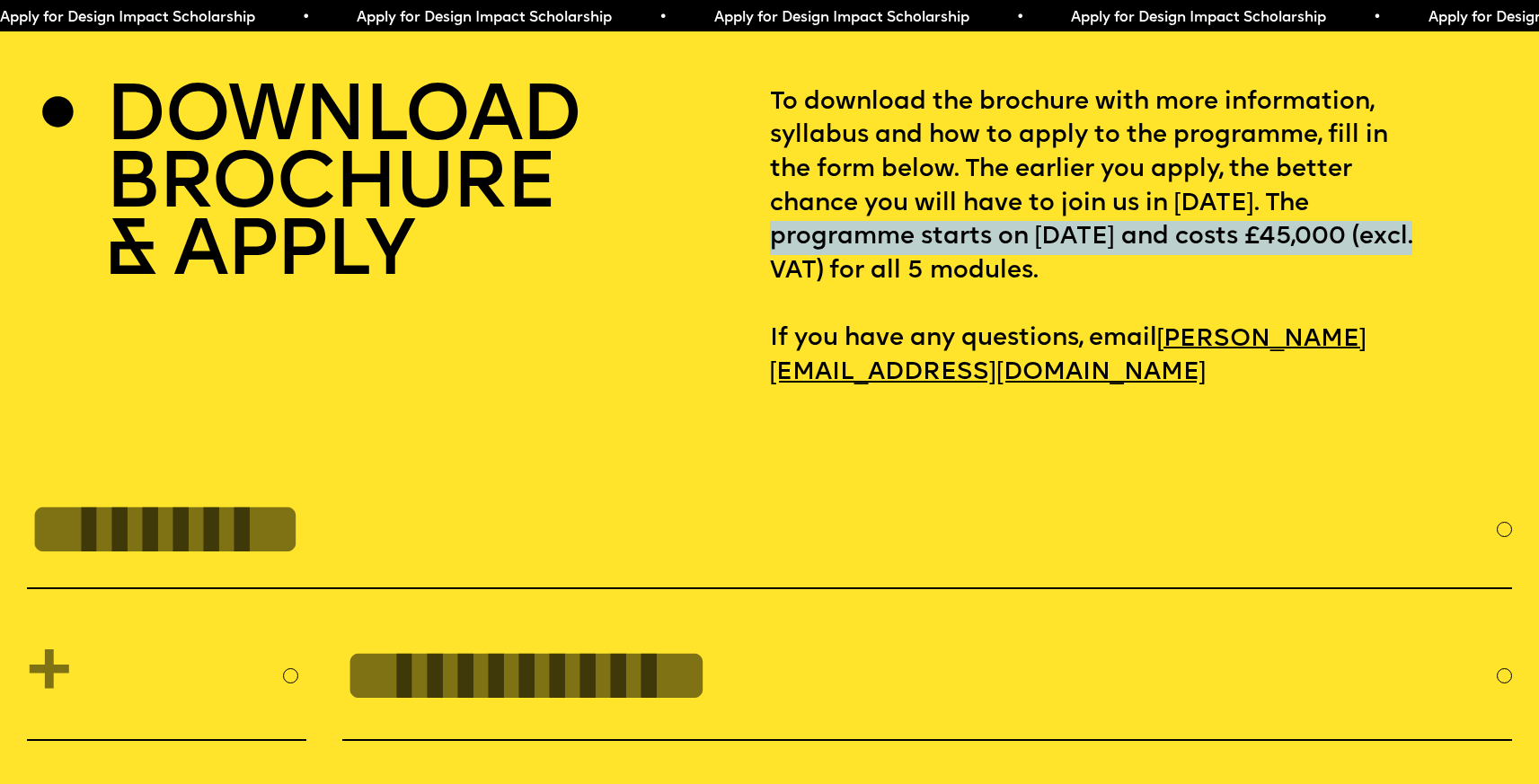
drag, startPoint x: 894, startPoint y: 331, endPoint x: 792, endPoint y: 302, distance: 106.0
click at [792, 302] on p "To download the brochure with more information, syllabus and how to apply to th…" at bounding box center [1141, 238] width 743 height 304
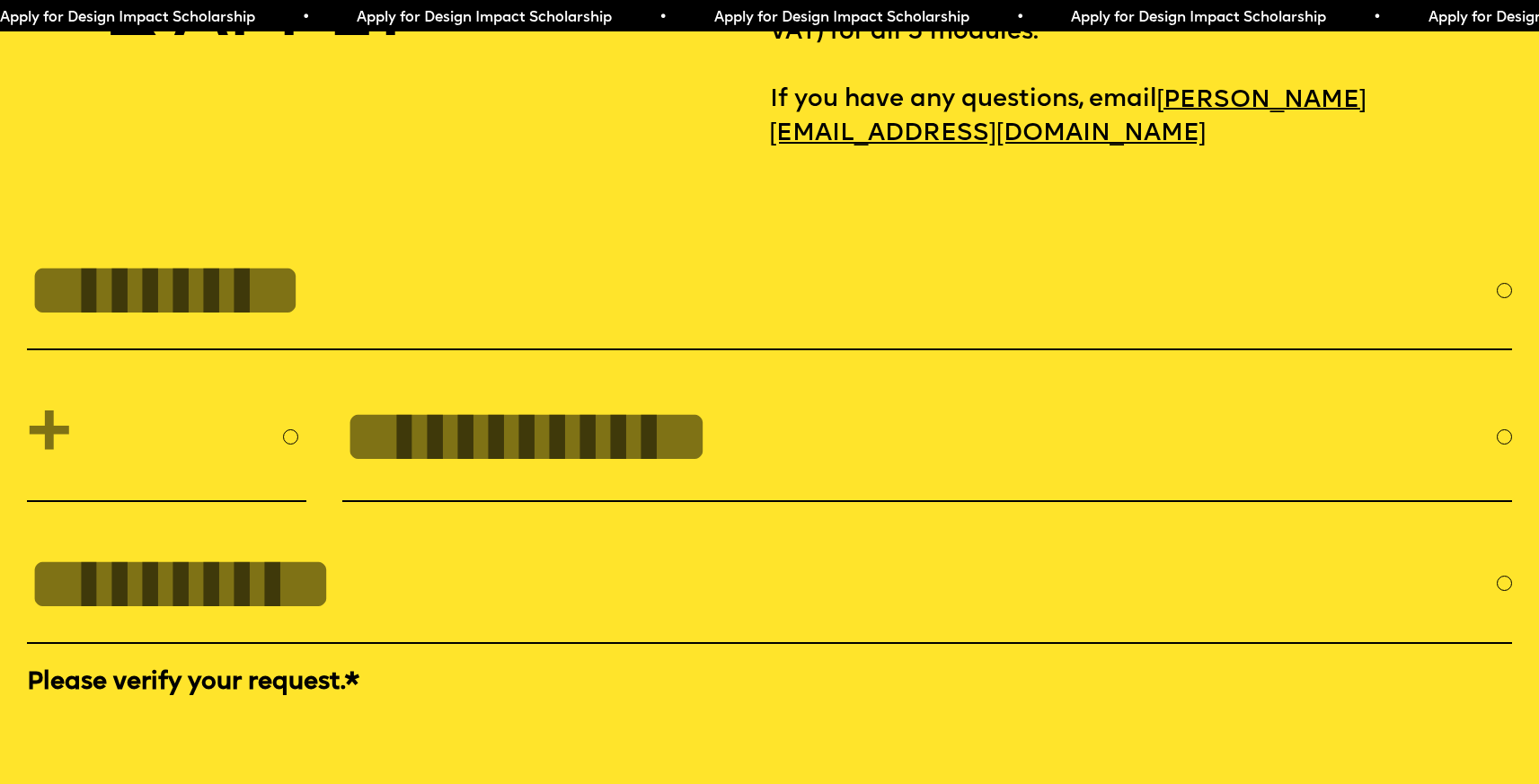
scroll to position [6925, 0]
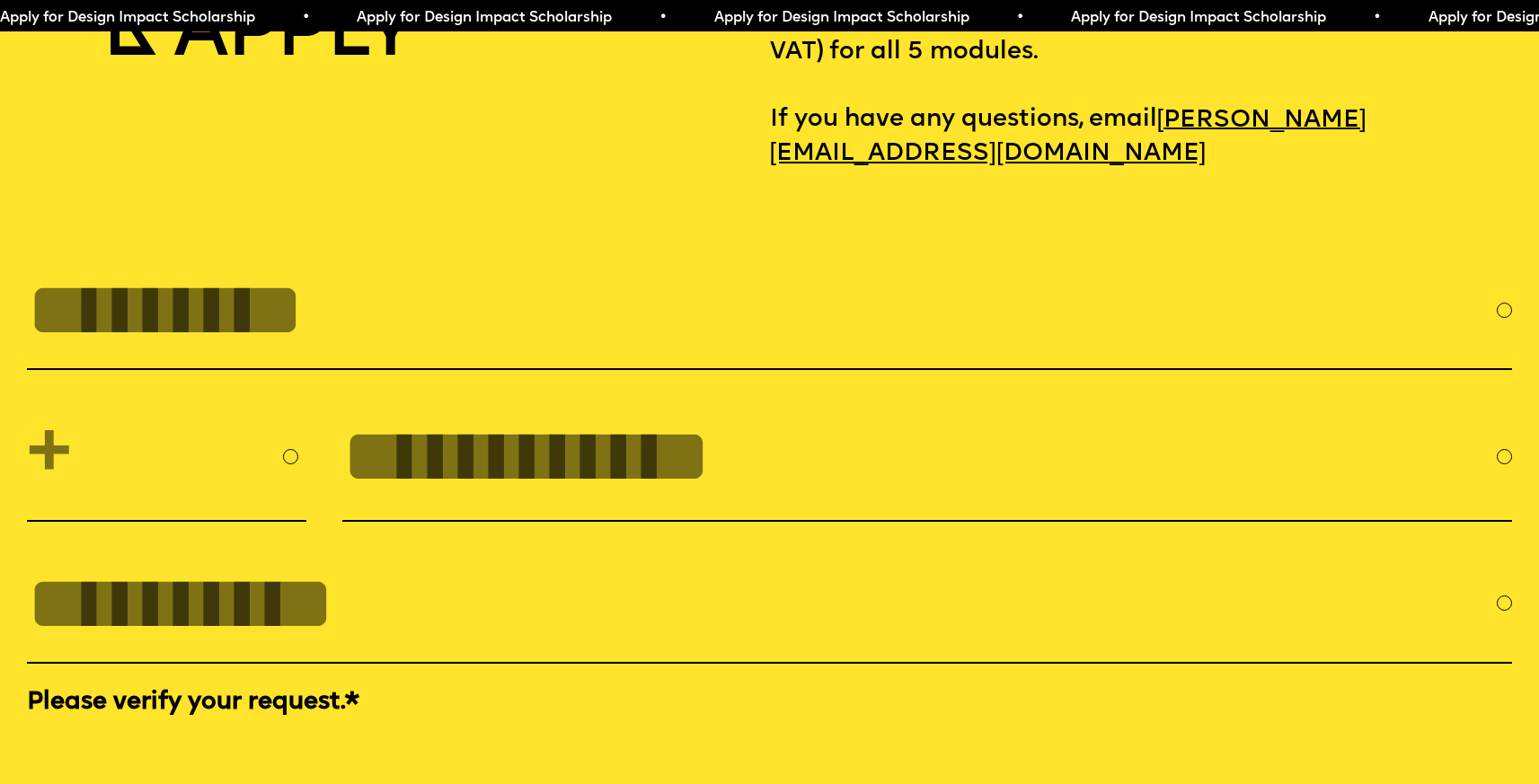
click at [333, 353] on input "FULL NAME" at bounding box center [398, 309] width 743 height 86
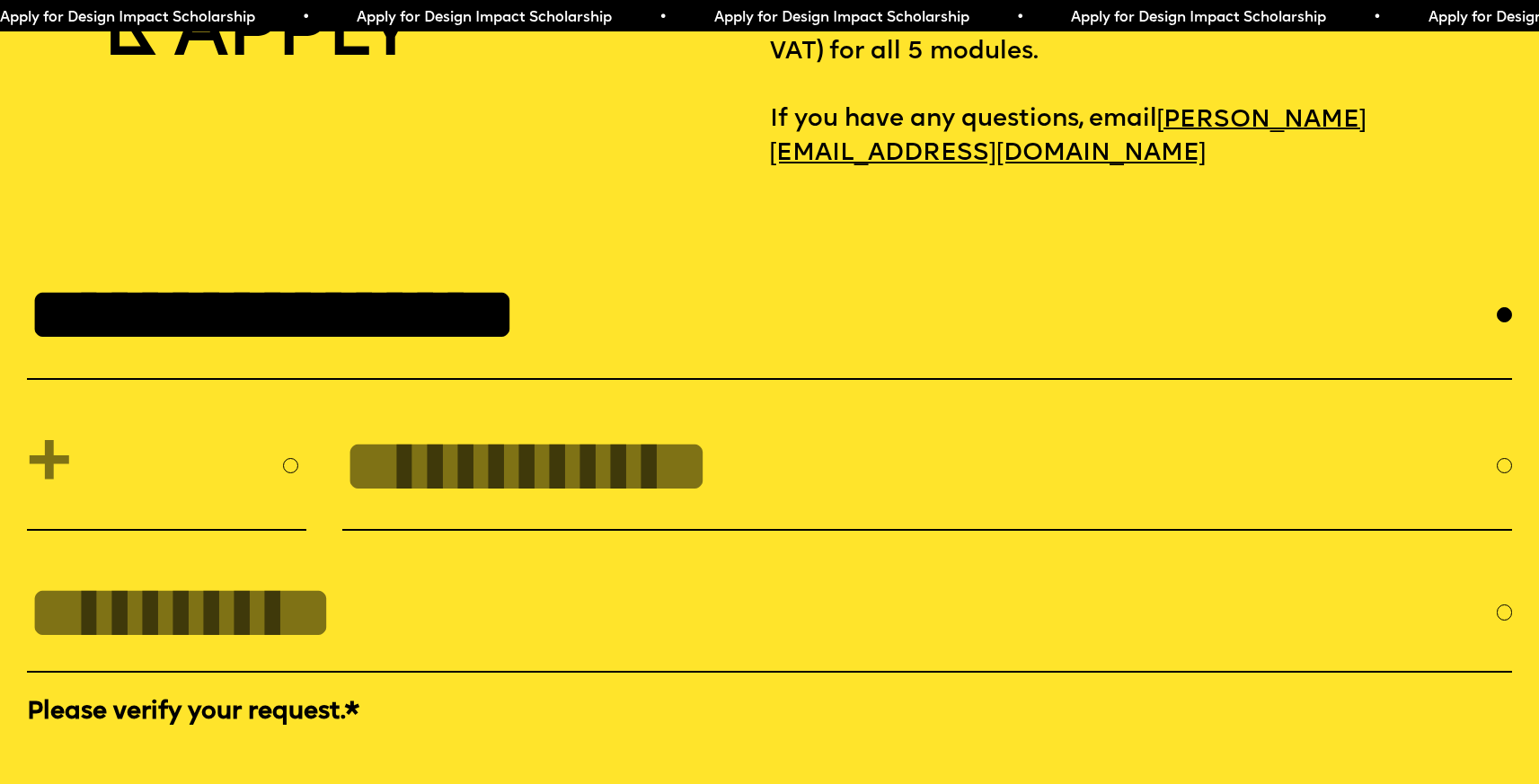
scroll to position [0, 124]
type input "**********"
click at [711, 464] on div "**********" at bounding box center [770, 528] width 1486 height 553
click at [194, 512] on select "**********" at bounding box center [167, 466] width 280 height 96
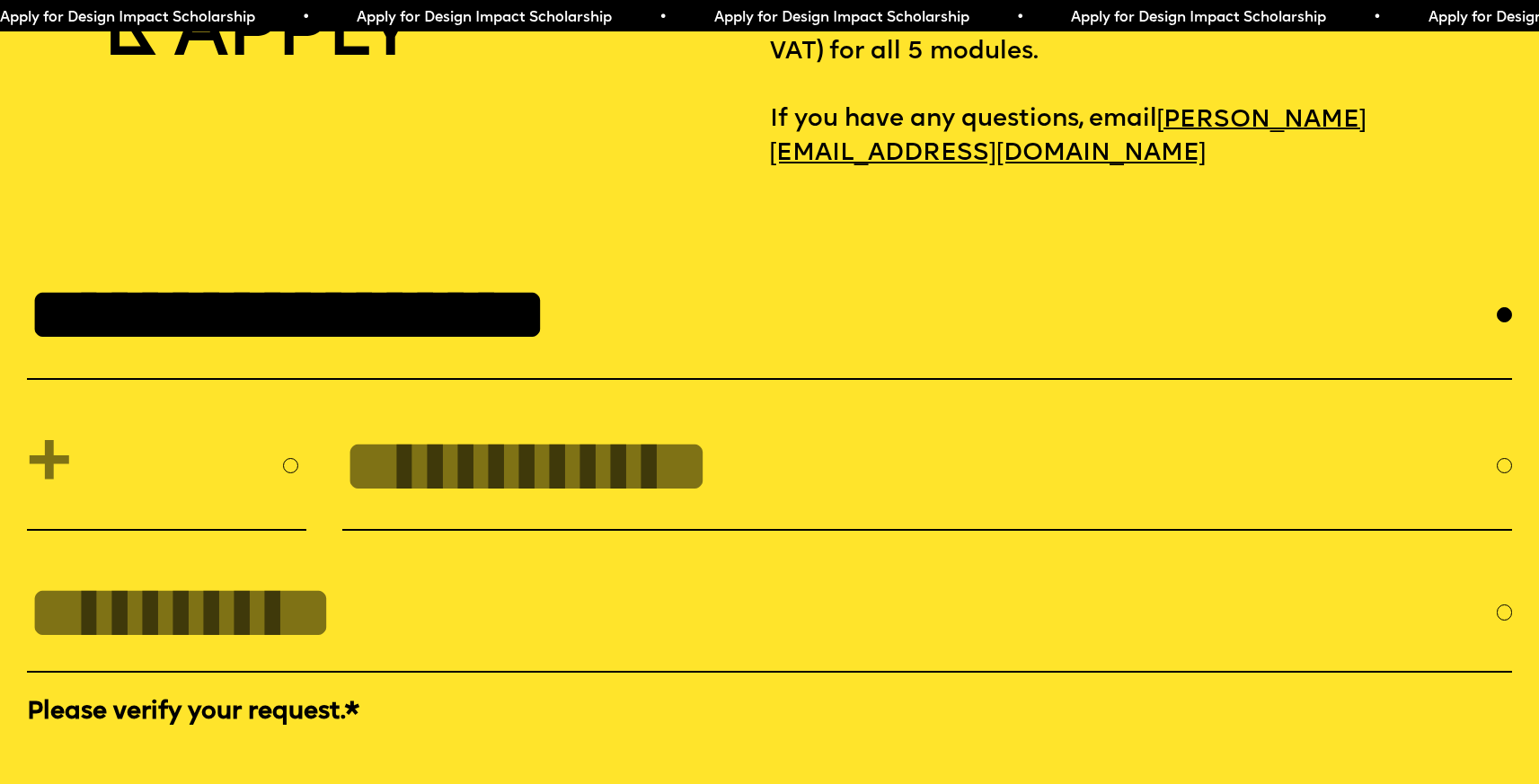
select select "***"
click at [483, 509] on input "tel" at bounding box center [919, 466] width 1155 height 86
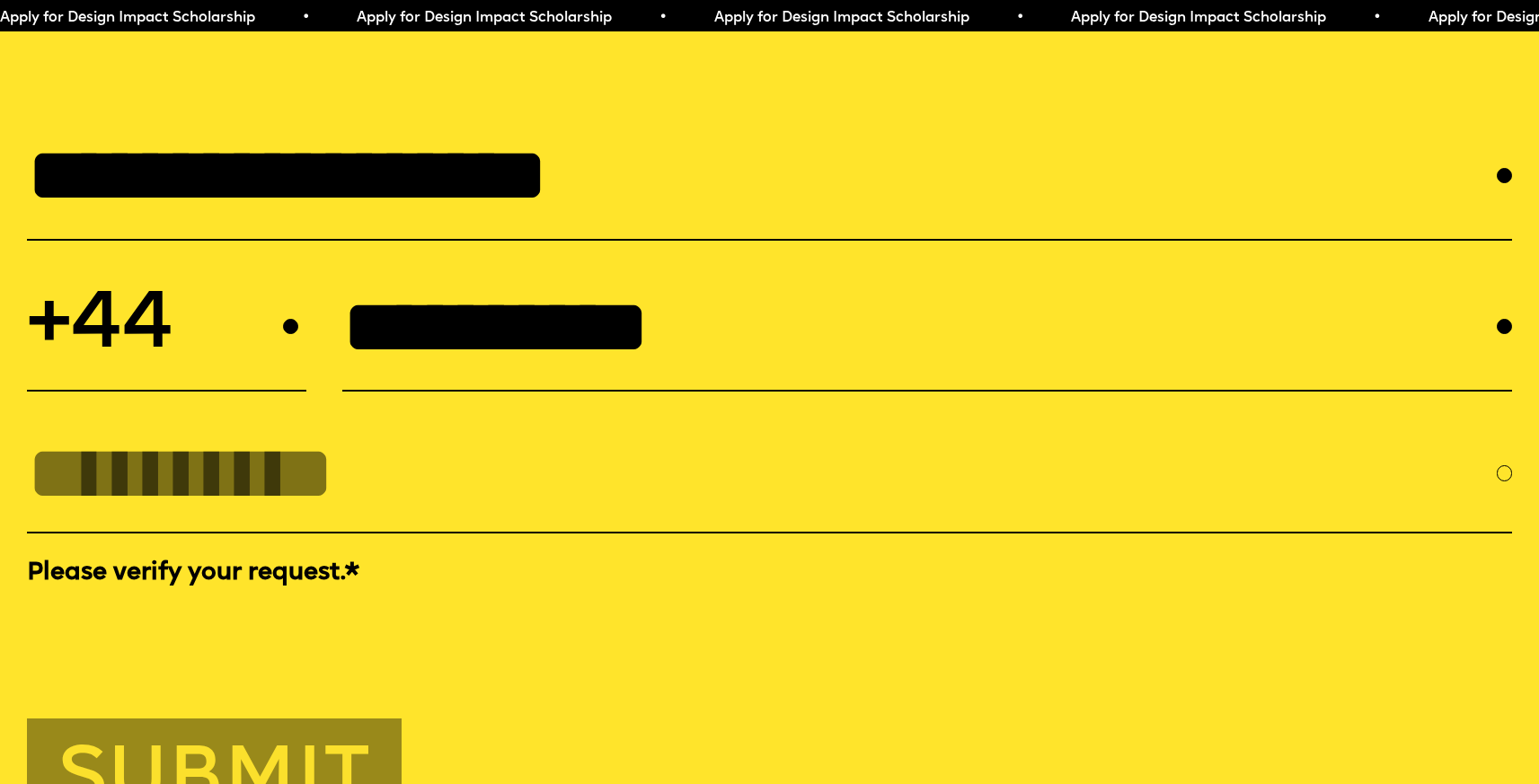
scroll to position [7075, 0]
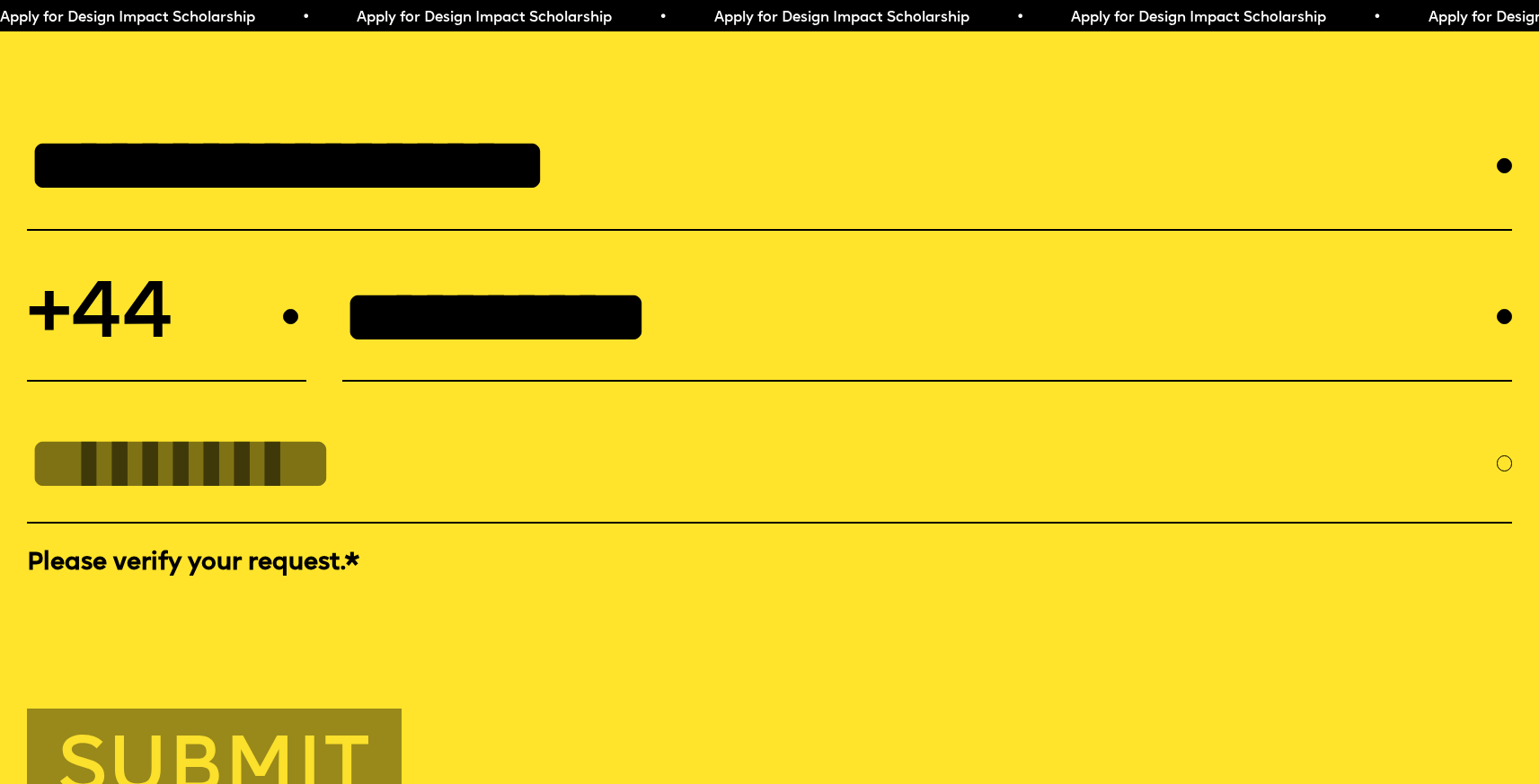
type input "**********"
click at [301, 506] on input "EMAIL *" at bounding box center [762, 463] width 1471 height 86
type input "**********"
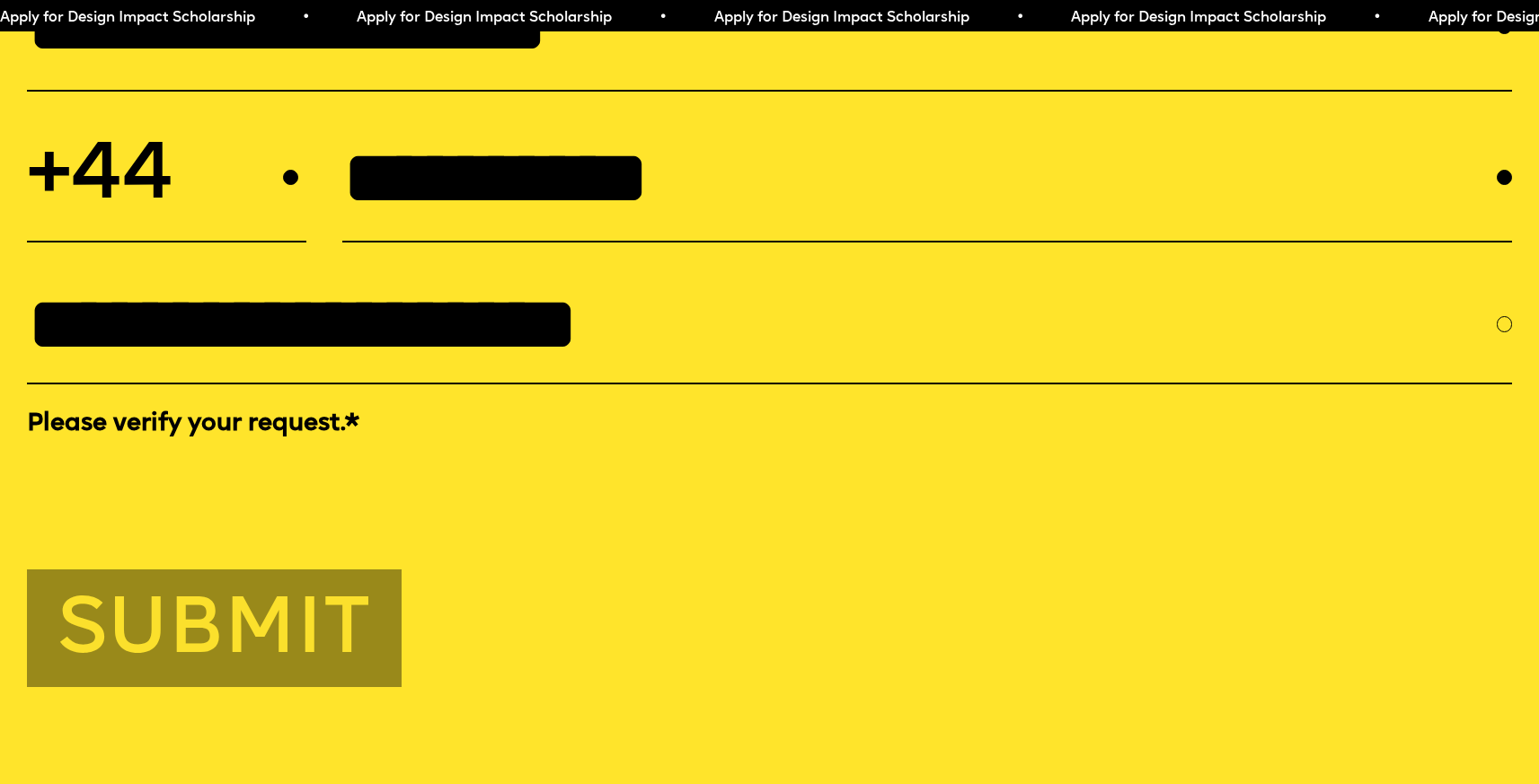
scroll to position [7270, 0]
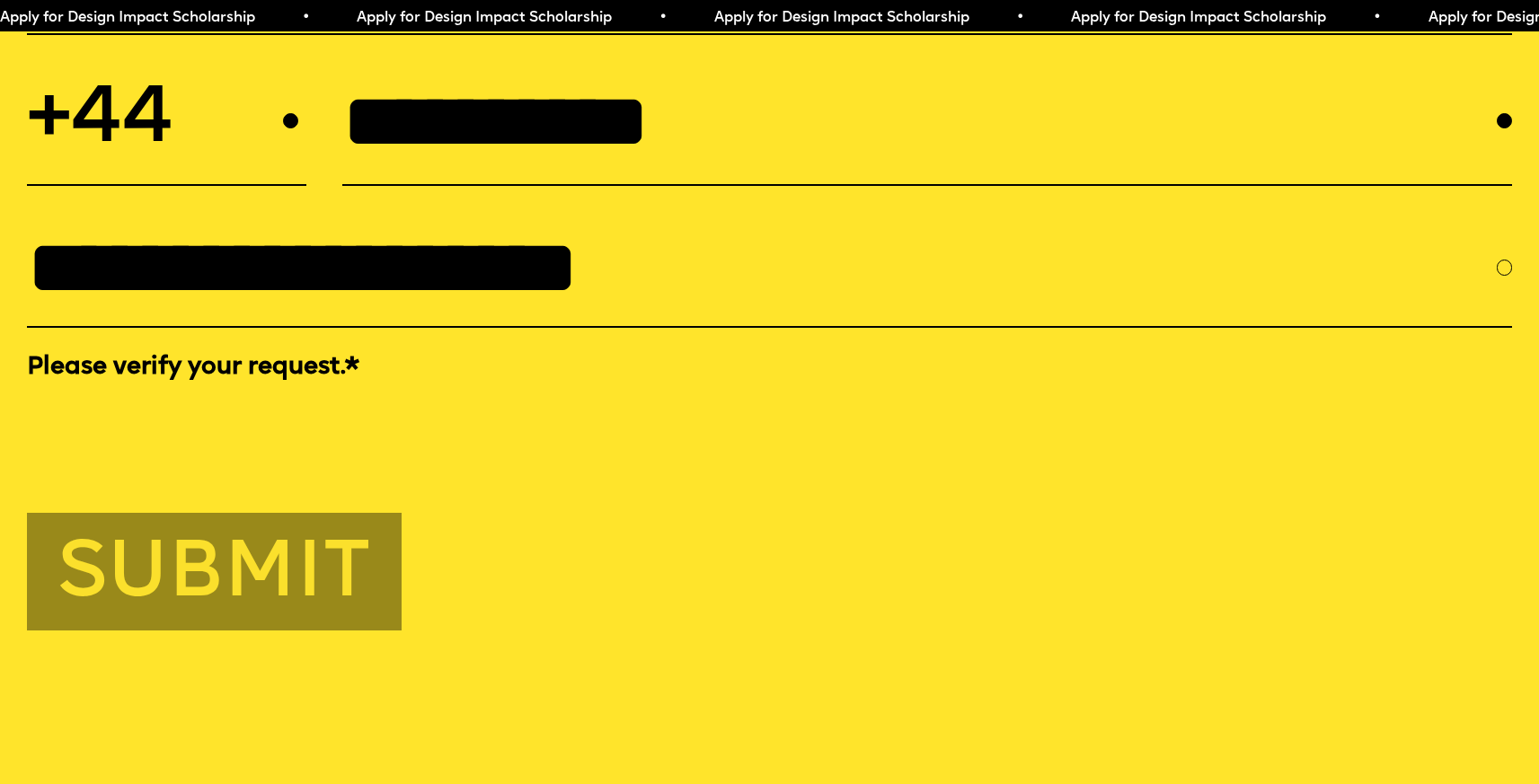
click at [714, 297] on input "**********" at bounding box center [398, 268] width 743 height 86
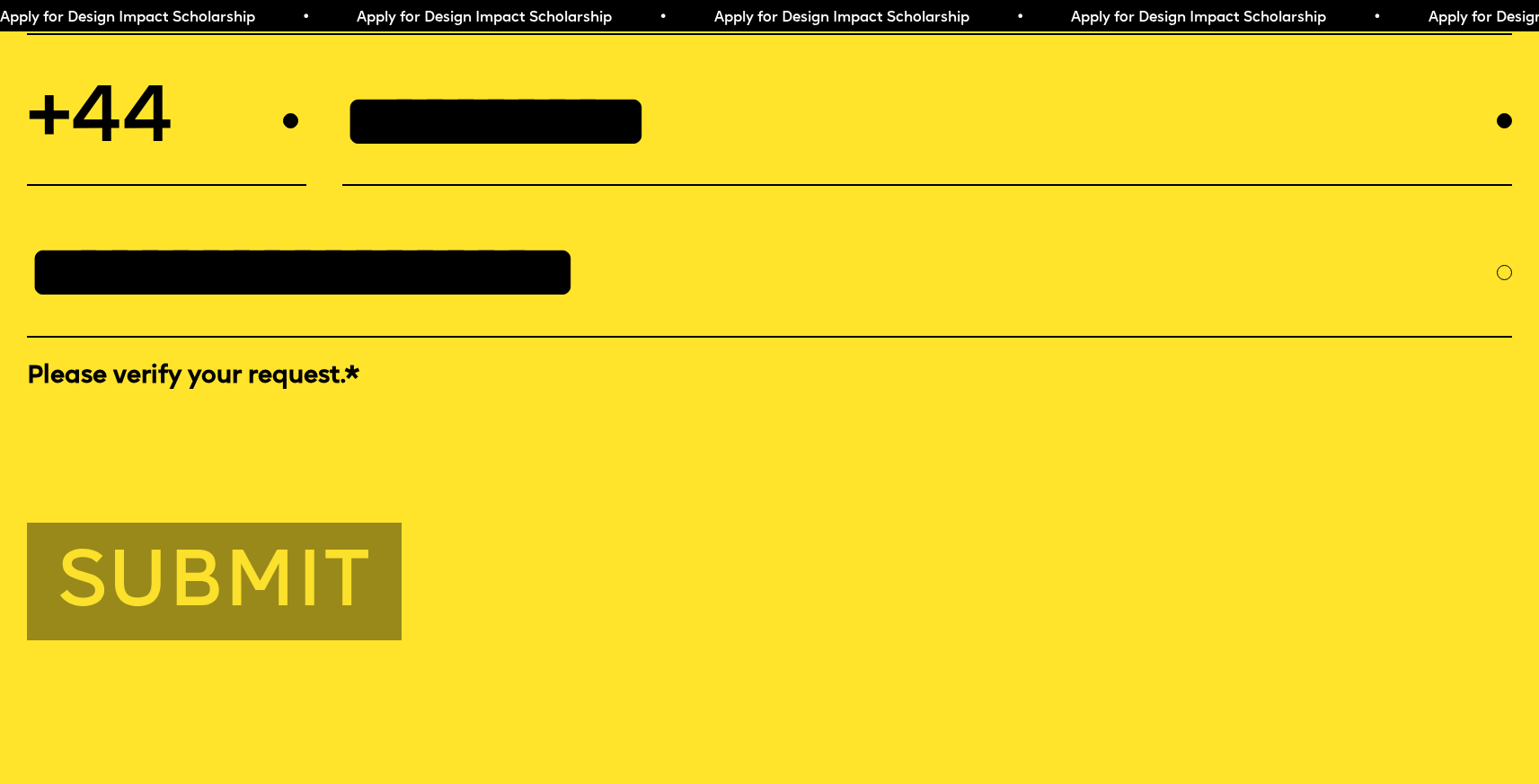
click at [699, 469] on div at bounding box center [770, 433] width 1486 height 70
click at [256, 640] on button "Submit" at bounding box center [214, 581] width 376 height 118
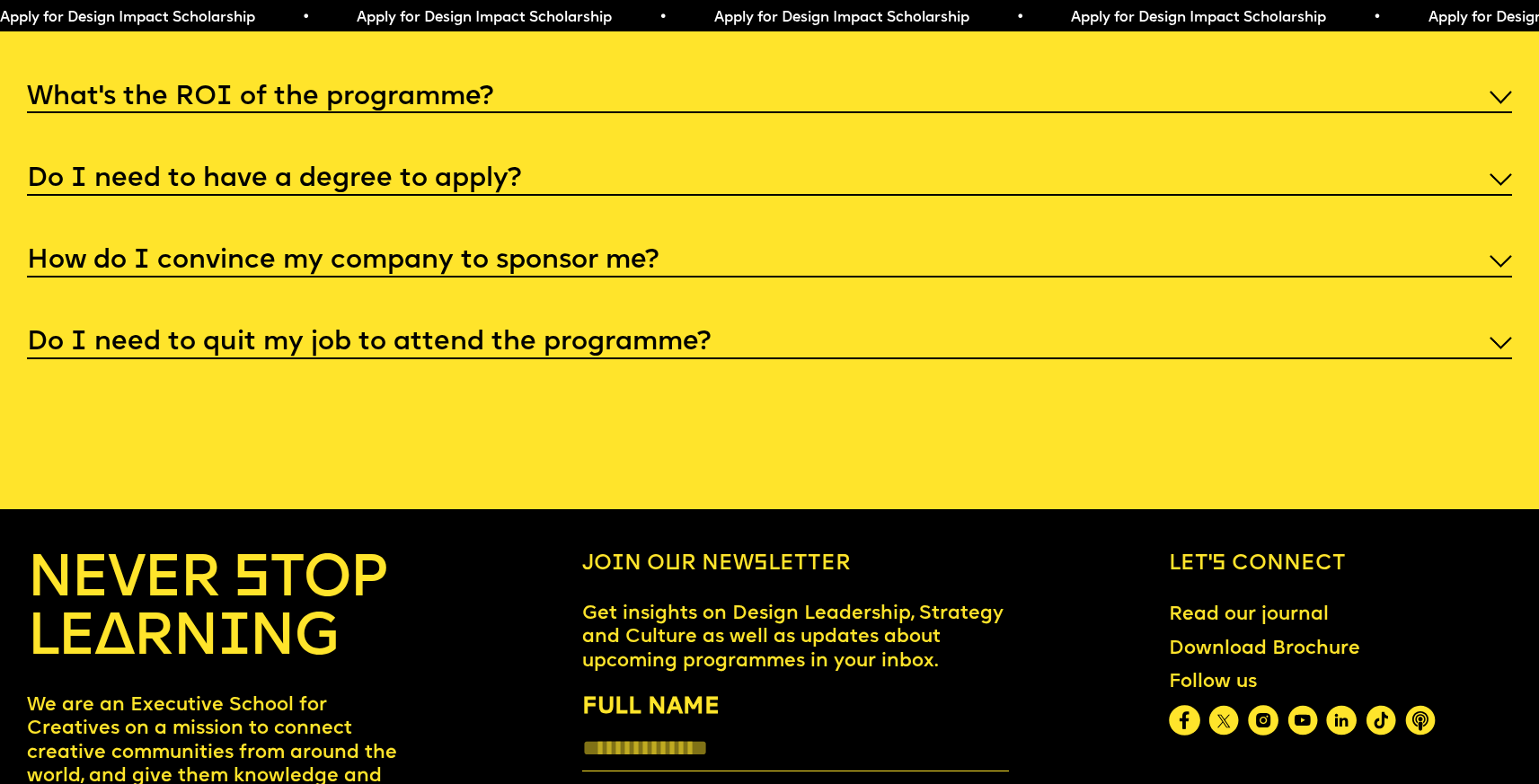
scroll to position [7815, 0]
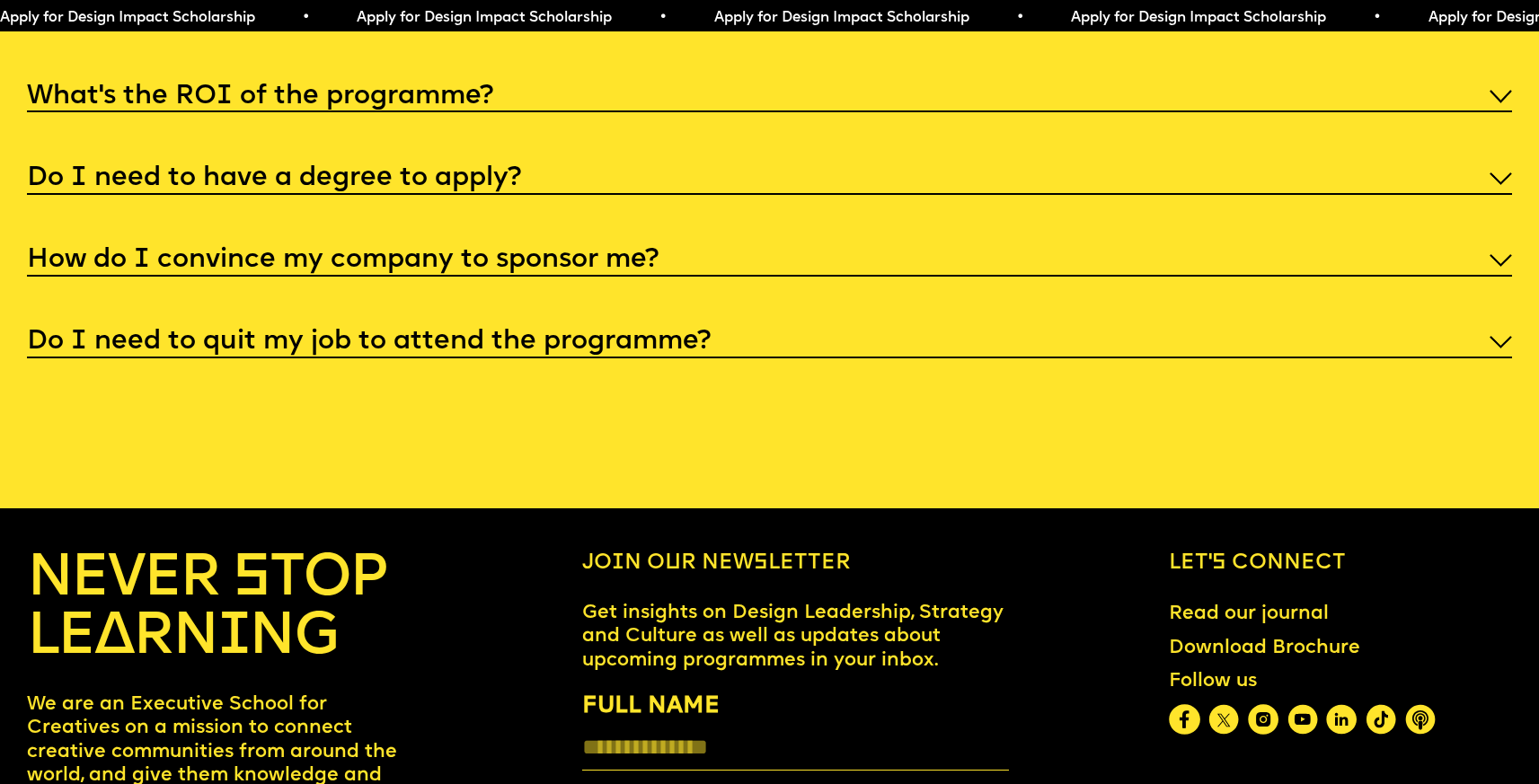
click at [261, 270] on h5 "How do I convince my company to sponsor me?" at bounding box center [342, 261] width 632 height 18
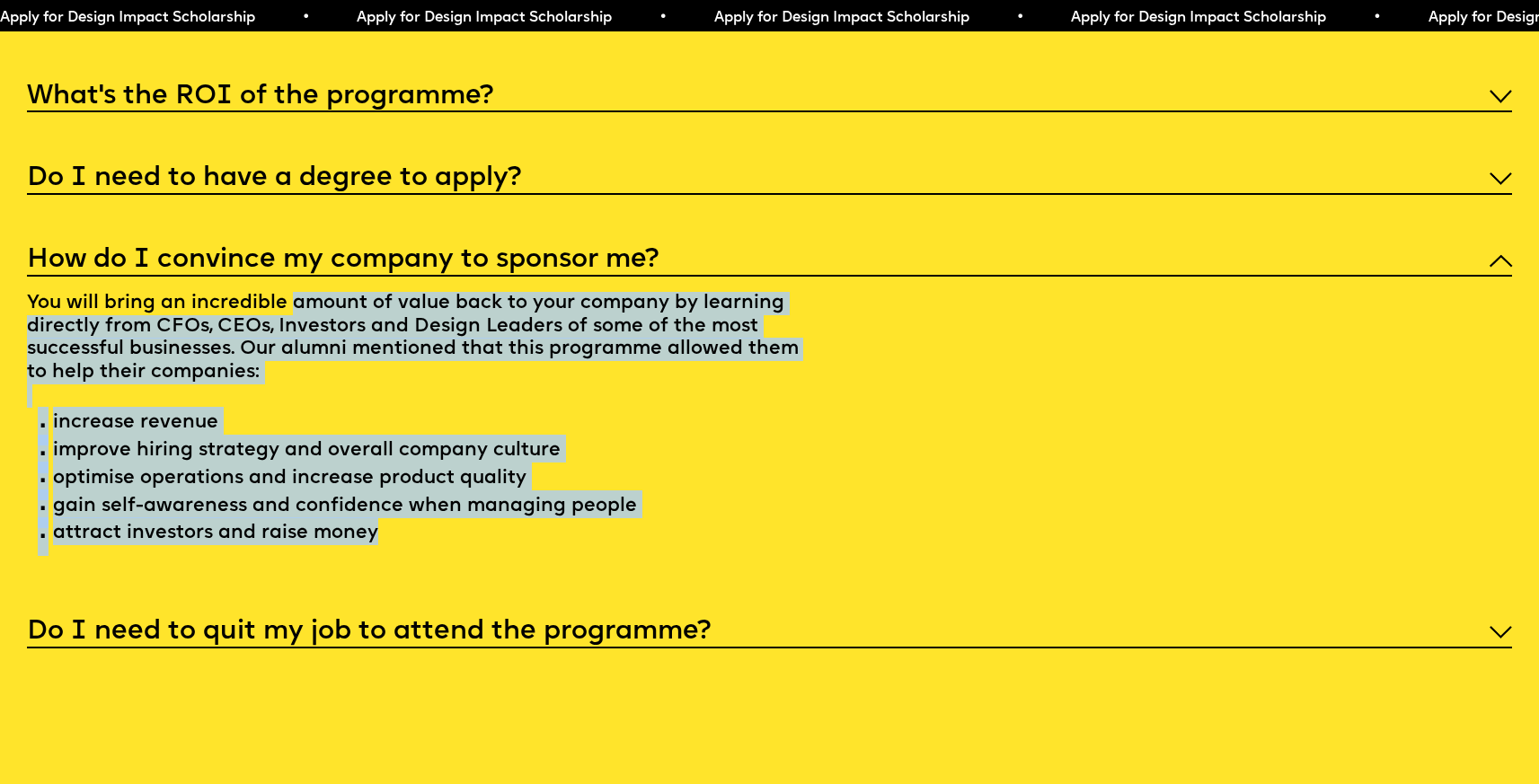
drag, startPoint x: 291, startPoint y: 366, endPoint x: 620, endPoint y: 647, distance: 432.7
click at [620, 647] on div "I'm not a traditional designer, is this programme right for me? Though the prog…" at bounding box center [770, 280] width 1486 height 735
click at [646, 484] on p "You will bring an incredible amount of value back to your company by learning d…" at bounding box center [414, 421] width 776 height 290
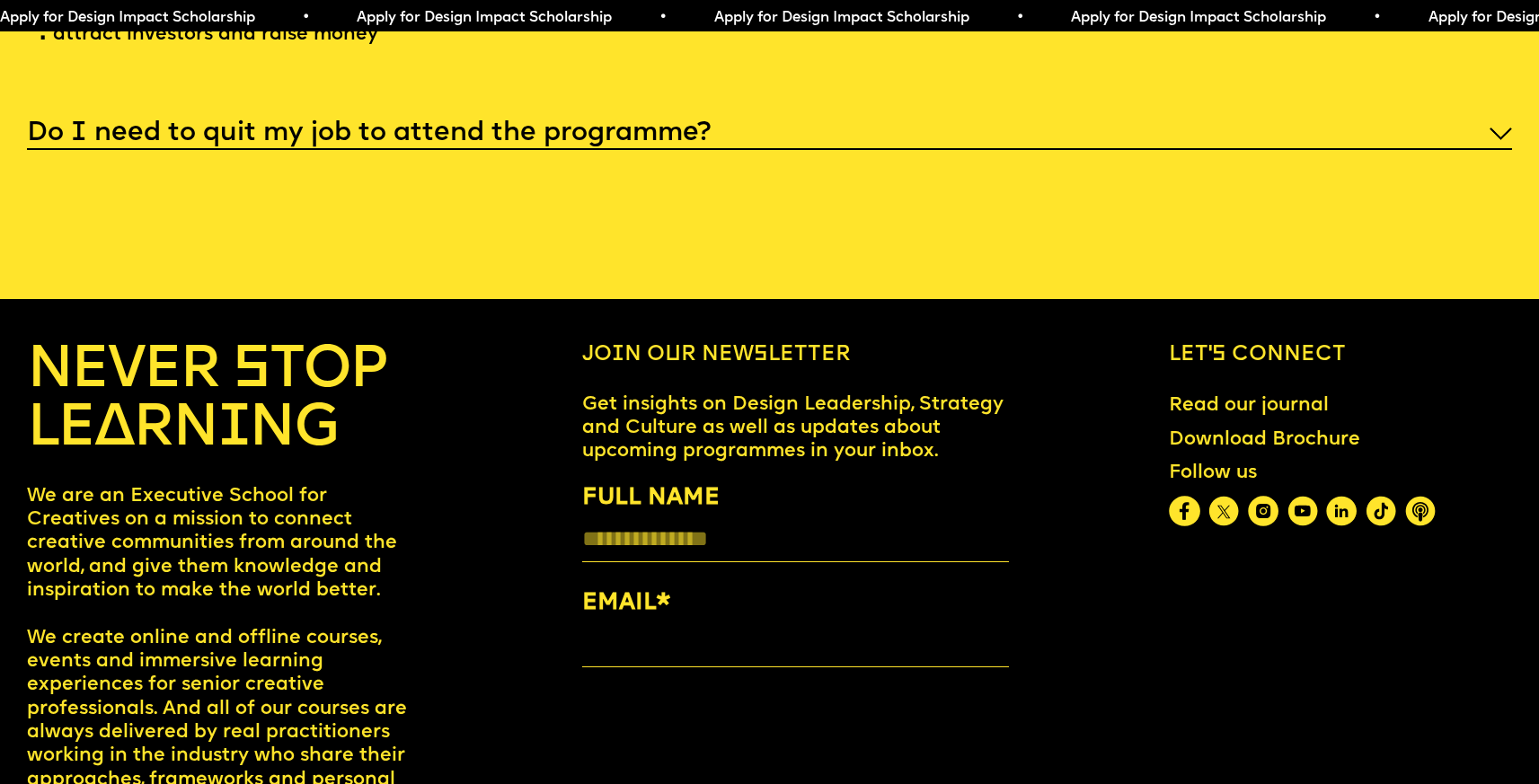
scroll to position [8295, 0]
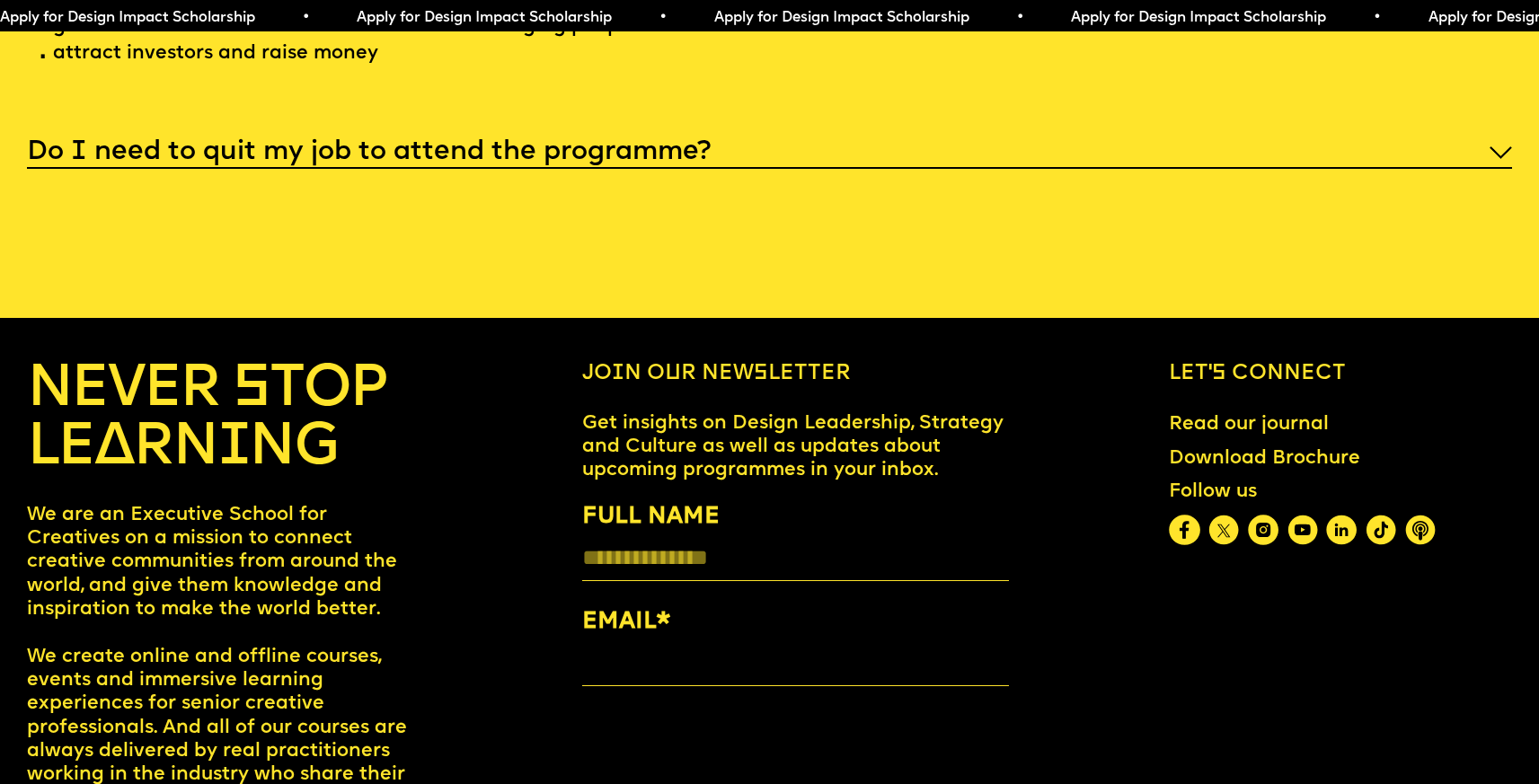
click at [579, 162] on h5 "Do I need to quit my job to attend the programme?" at bounding box center [369, 153] width 684 height 18
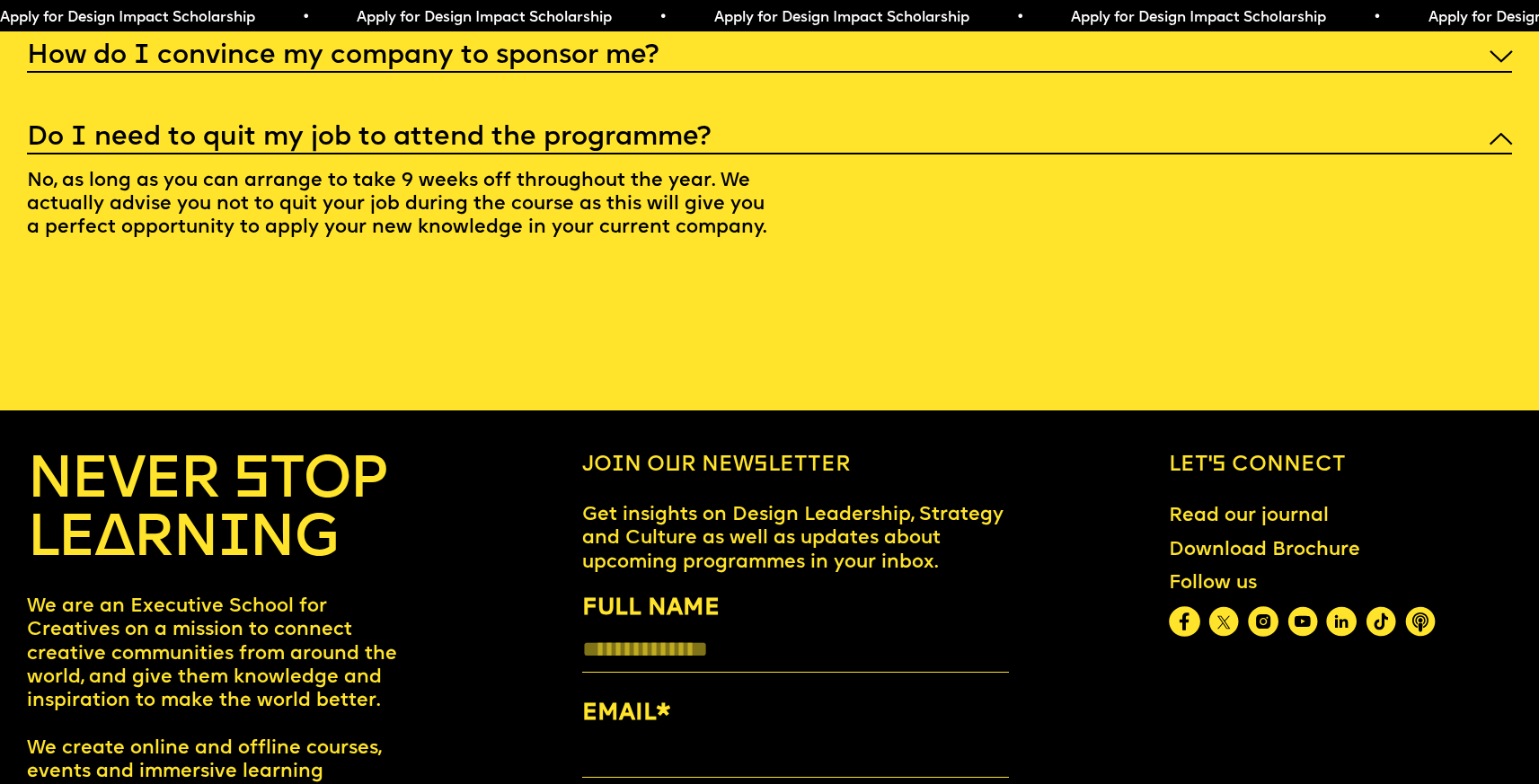
scroll to position [8001, 0]
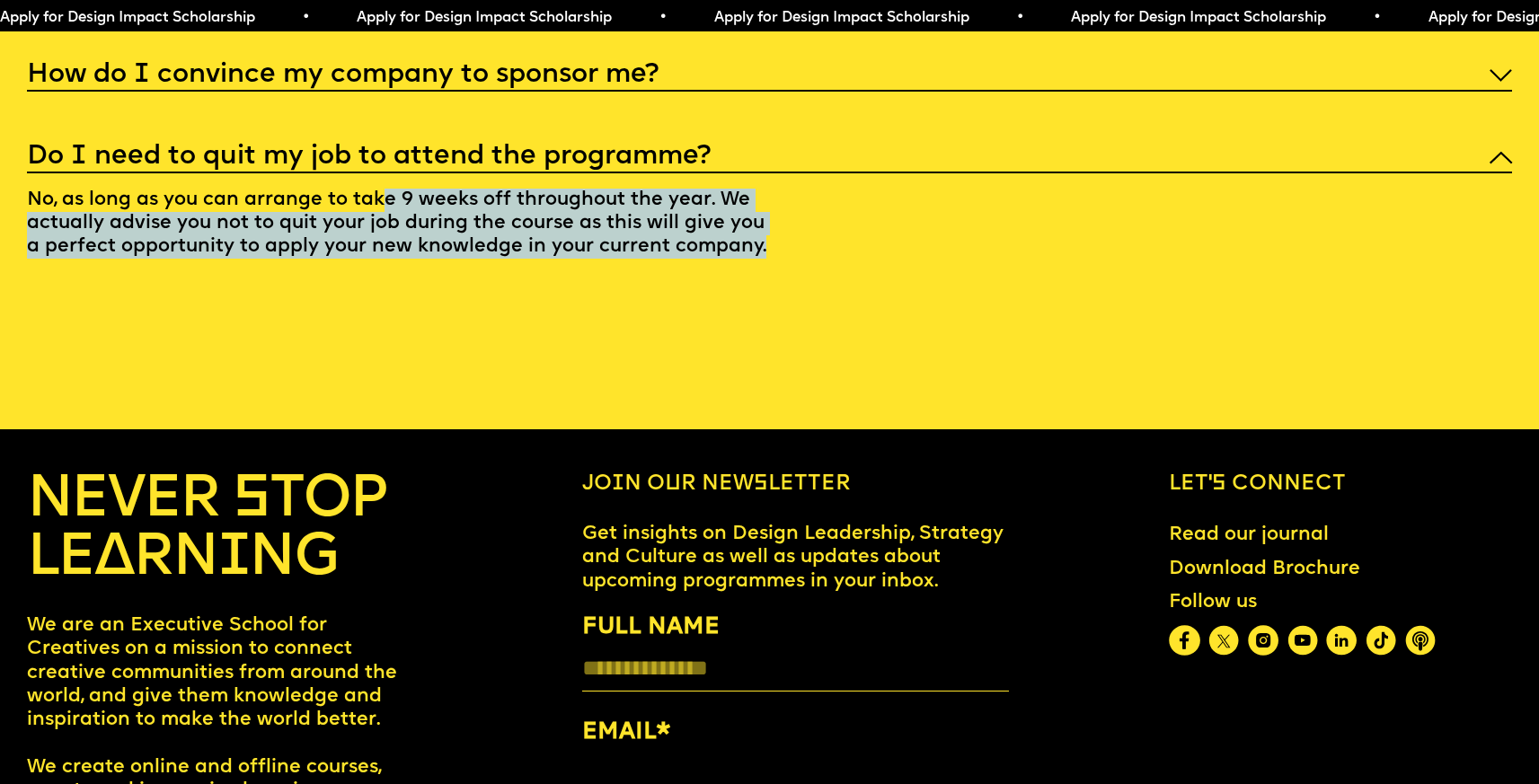
drag, startPoint x: 385, startPoint y: 268, endPoint x: 782, endPoint y: 318, distance: 400.1
click at [786, 280] on p "No, as long as you can arrange to take 9 weeks off throughout the year. We actu…" at bounding box center [414, 226] width 776 height 106
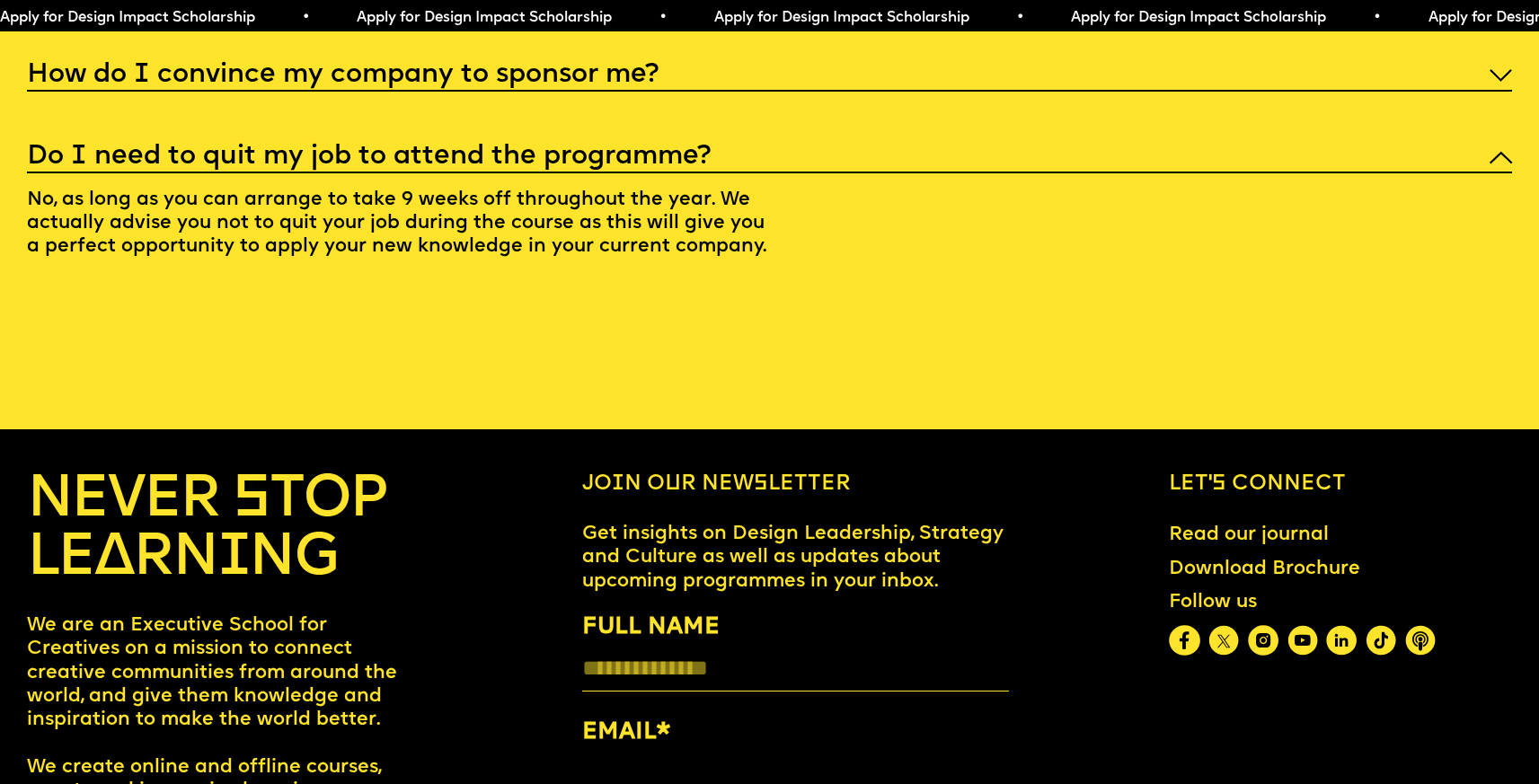
click at [434, 259] on p "No, as long as you can arrange to take 9 weeks off throughout the year. We actu…" at bounding box center [414, 226] width 776 height 106
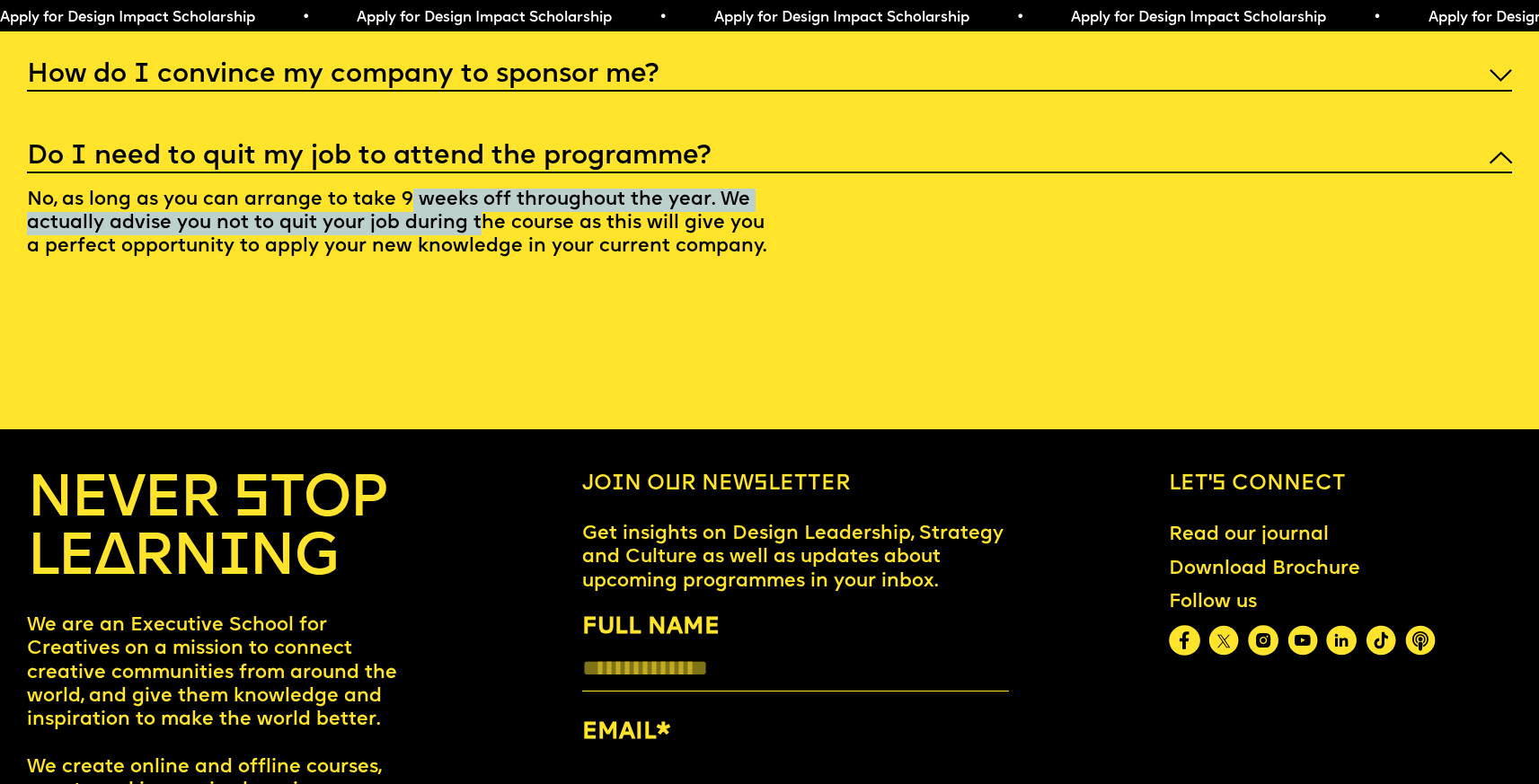
drag, startPoint x: 408, startPoint y: 265, endPoint x: 488, endPoint y: 283, distance: 82.0
click at [488, 280] on p "No, as long as you can arrange to take 9 weeks off throughout the year. We actu…" at bounding box center [414, 226] width 776 height 106
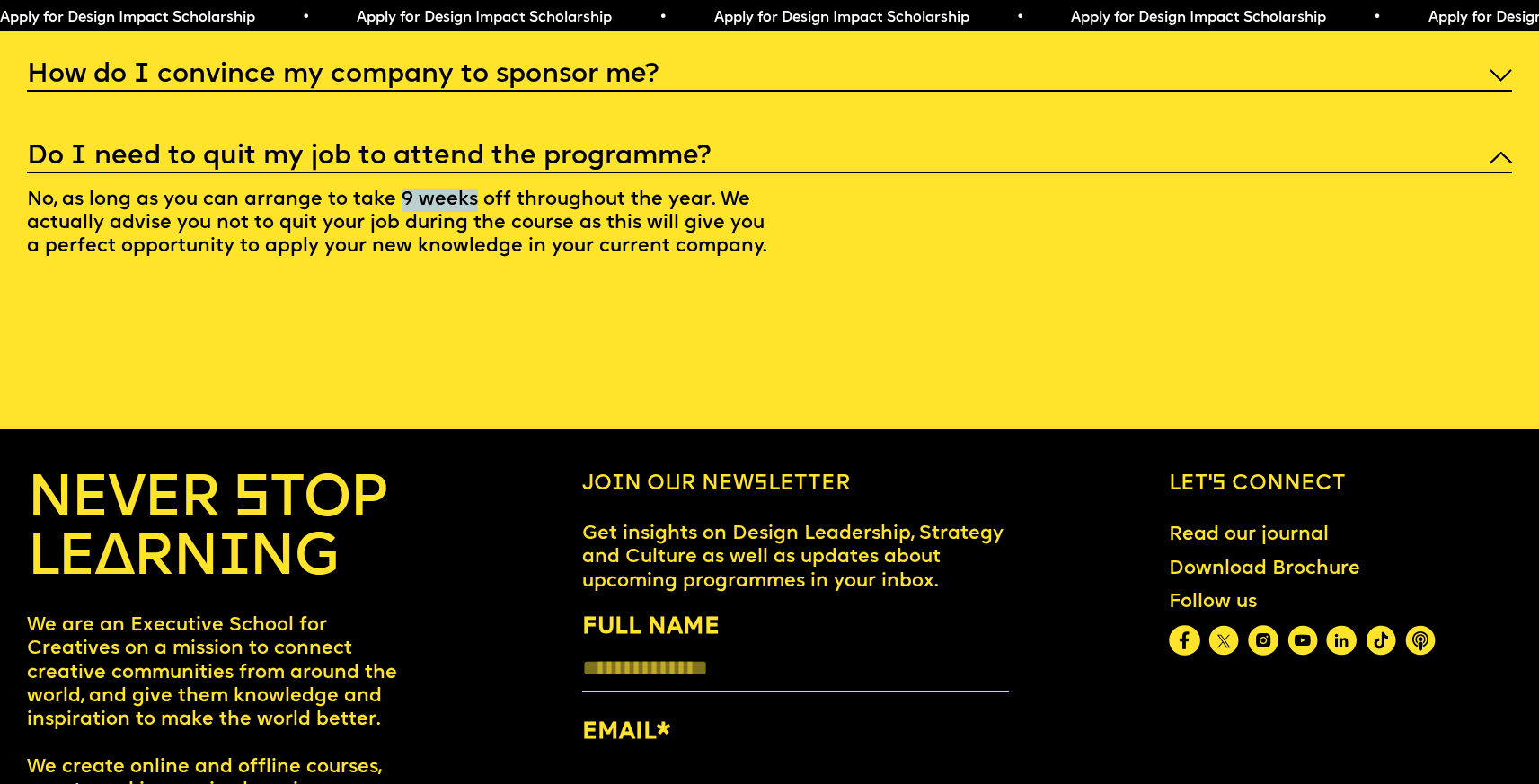
drag, startPoint x: 478, startPoint y: 261, endPoint x: 402, endPoint y: 261, distance: 76.0
click at [402, 261] on p "No, as long as you can arrange to take 9 weeks off throughout the year. We actu…" at bounding box center [414, 226] width 776 height 106
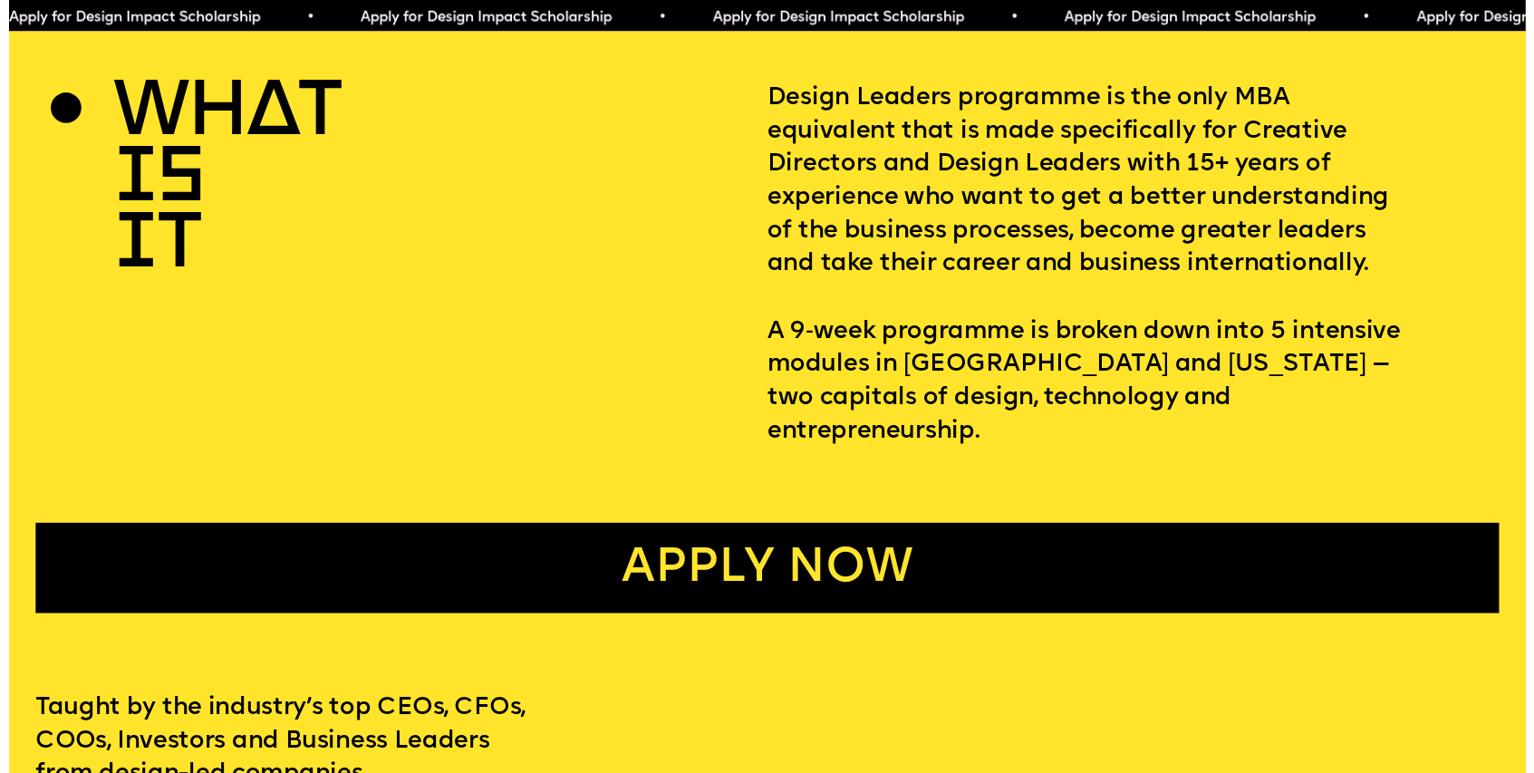
scroll to position [0, 0]
